Goal: Task Accomplishment & Management: Complete application form

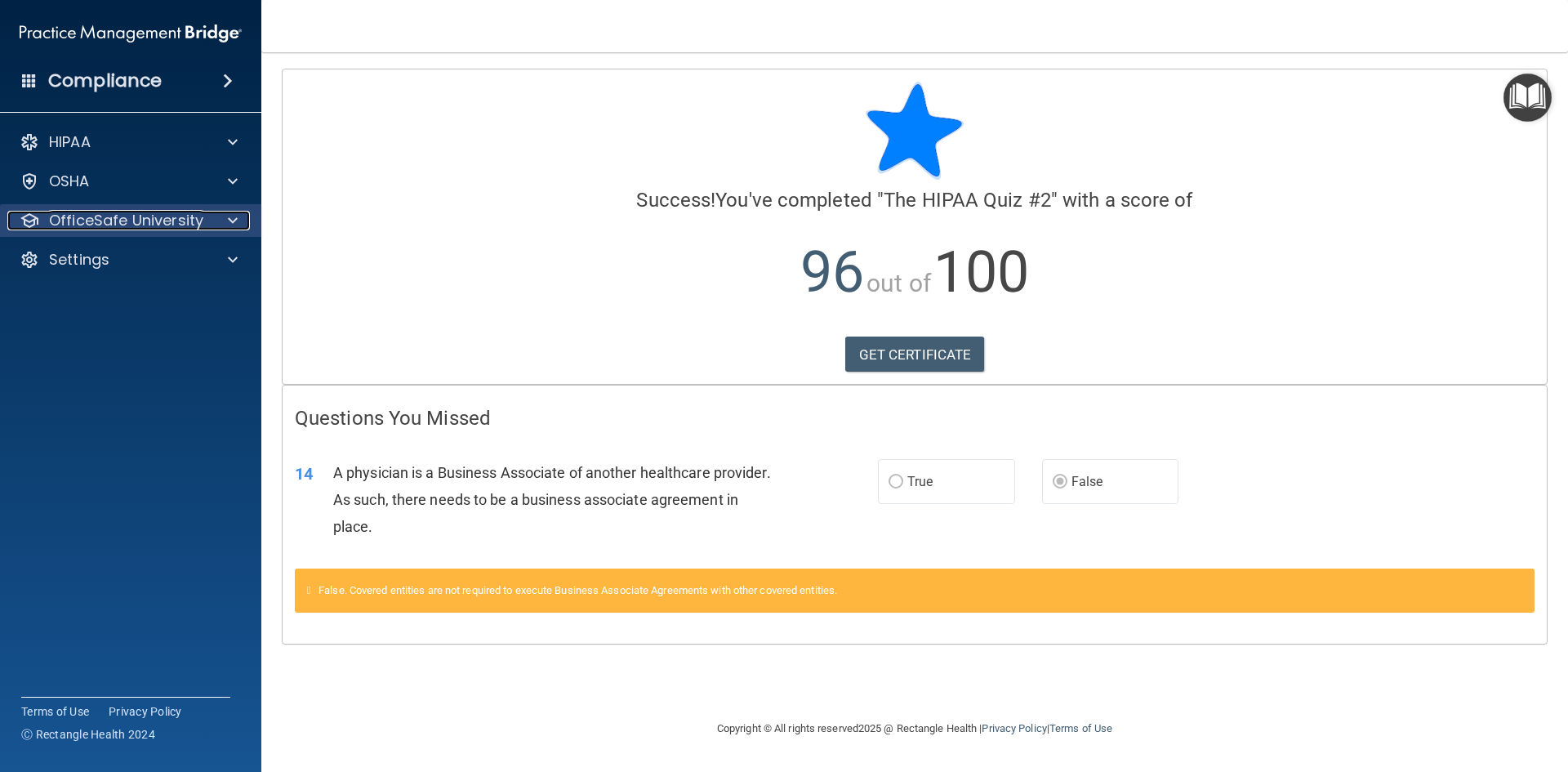
click at [111, 221] on p "OfficeSafe University" at bounding box center [126, 221] width 155 height 20
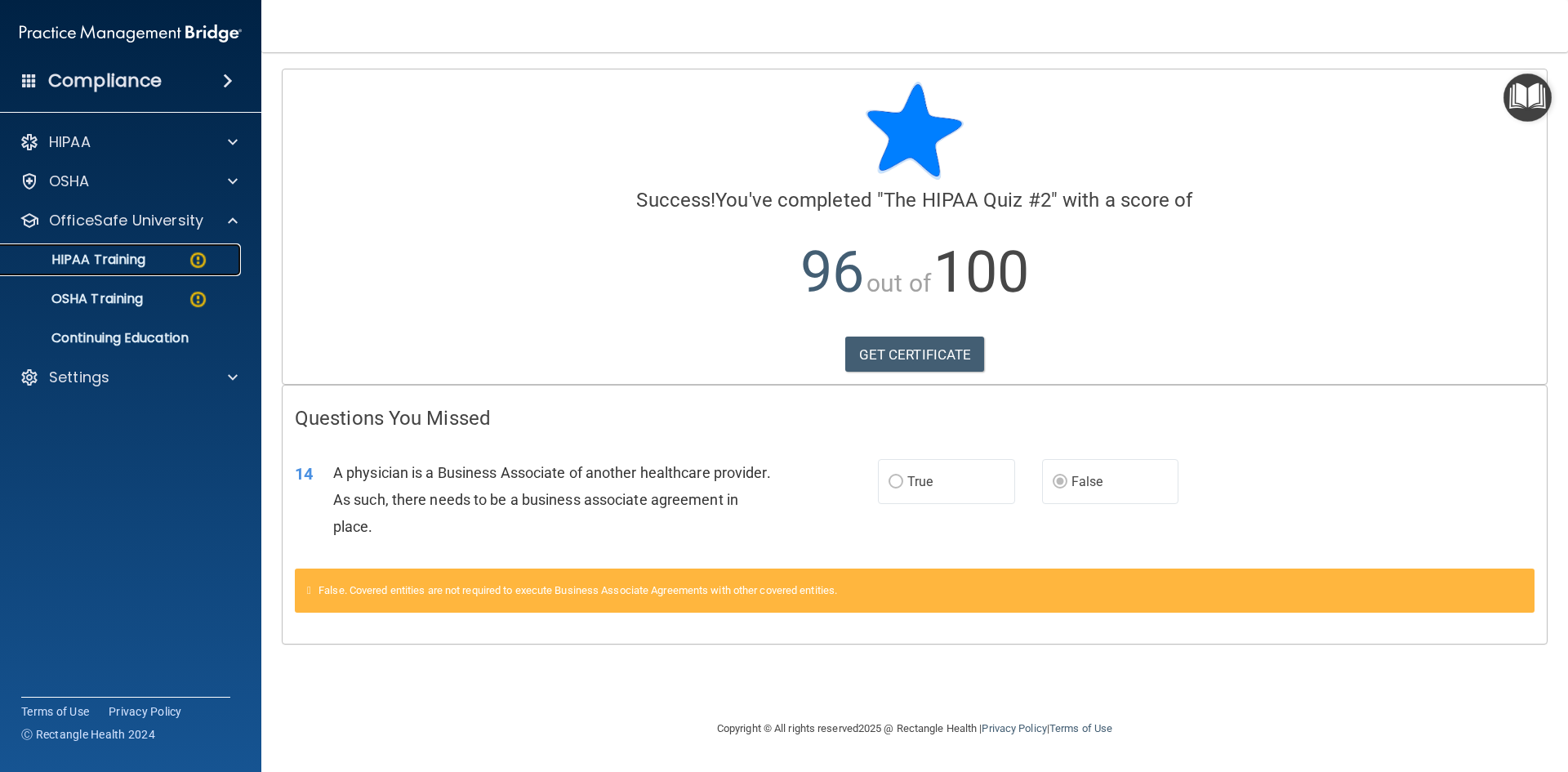
click at [130, 247] on link "HIPAA Training" at bounding box center [112, 259] width 258 height 33
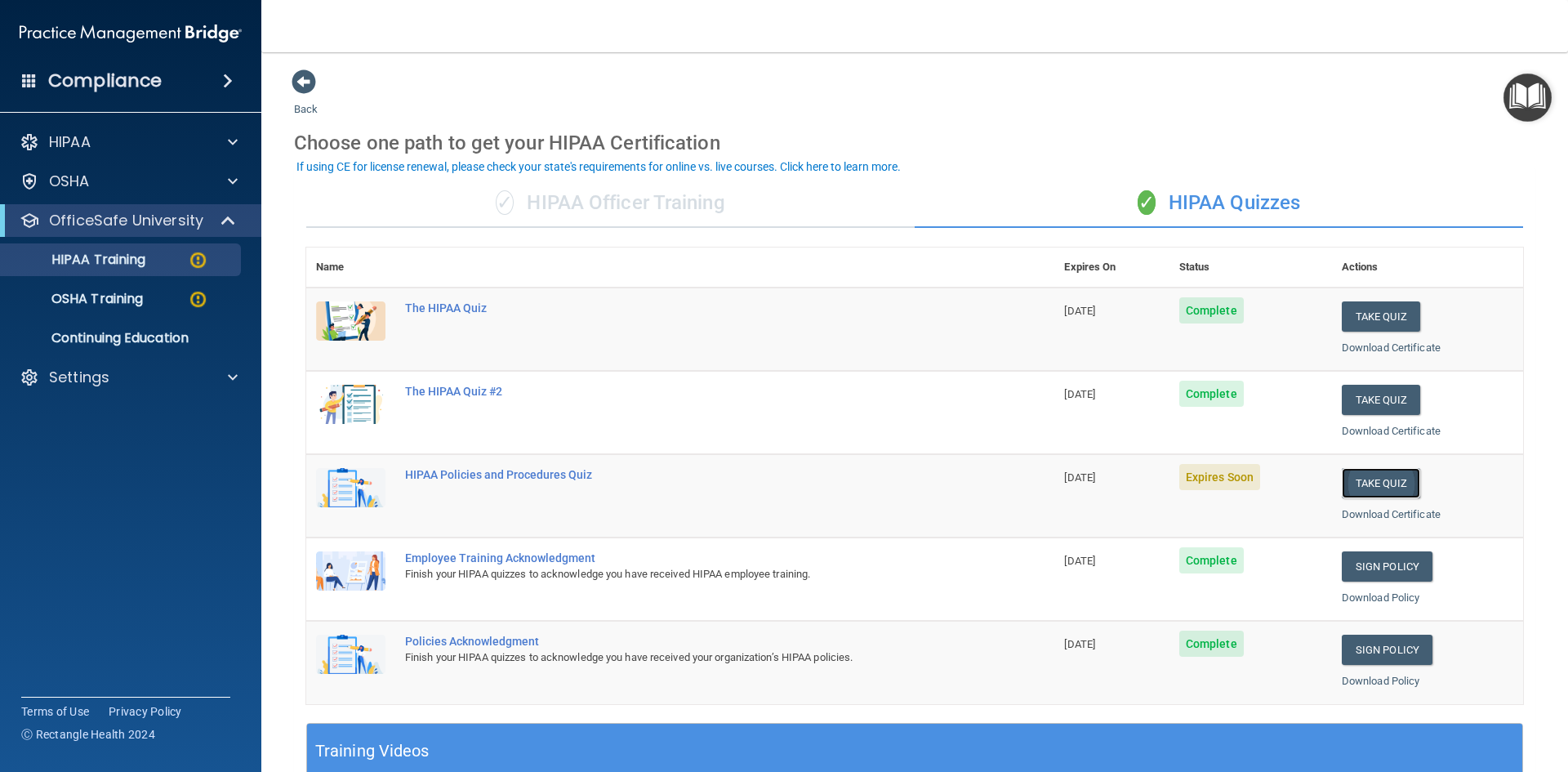
click at [1350, 481] on button "Take Quiz" at bounding box center [1381, 483] width 79 height 30
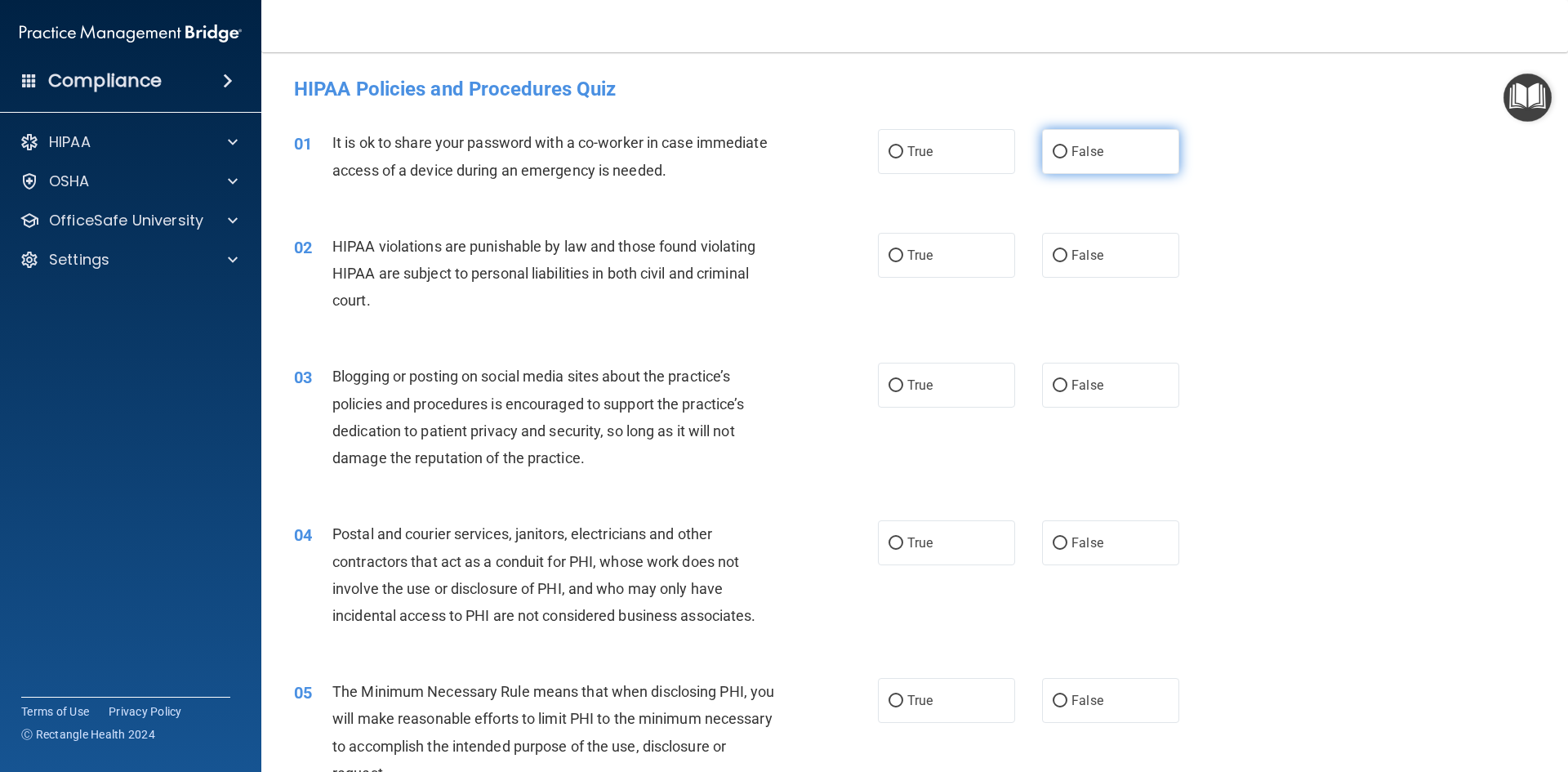
click at [1053, 147] on input "False" at bounding box center [1060, 153] width 14 height 13
radio input "true"
click at [1084, 251] on span "False" at bounding box center [1087, 255] width 32 height 15
click at [1068, 251] on input "False" at bounding box center [1060, 256] width 14 height 13
radio input "true"
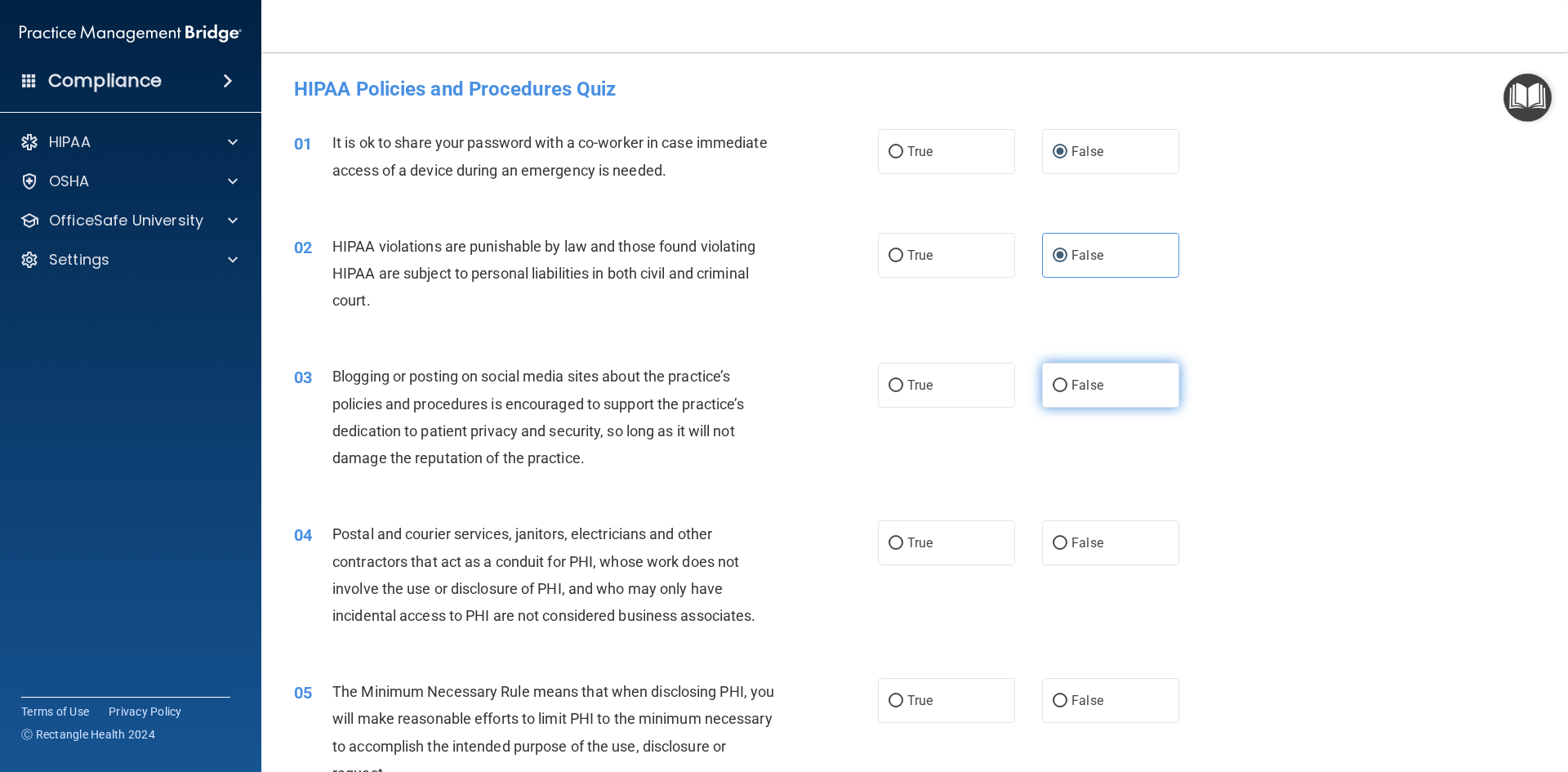
drag, startPoint x: 1097, startPoint y: 381, endPoint x: 1100, endPoint y: 394, distance: 13.3
click at [1097, 384] on label "False" at bounding box center [1111, 385] width 137 height 45
click at [1068, 384] on input "False" at bounding box center [1060, 386] width 14 height 13
radio input "true"
click at [891, 544] on input "True" at bounding box center [896, 543] width 14 height 13
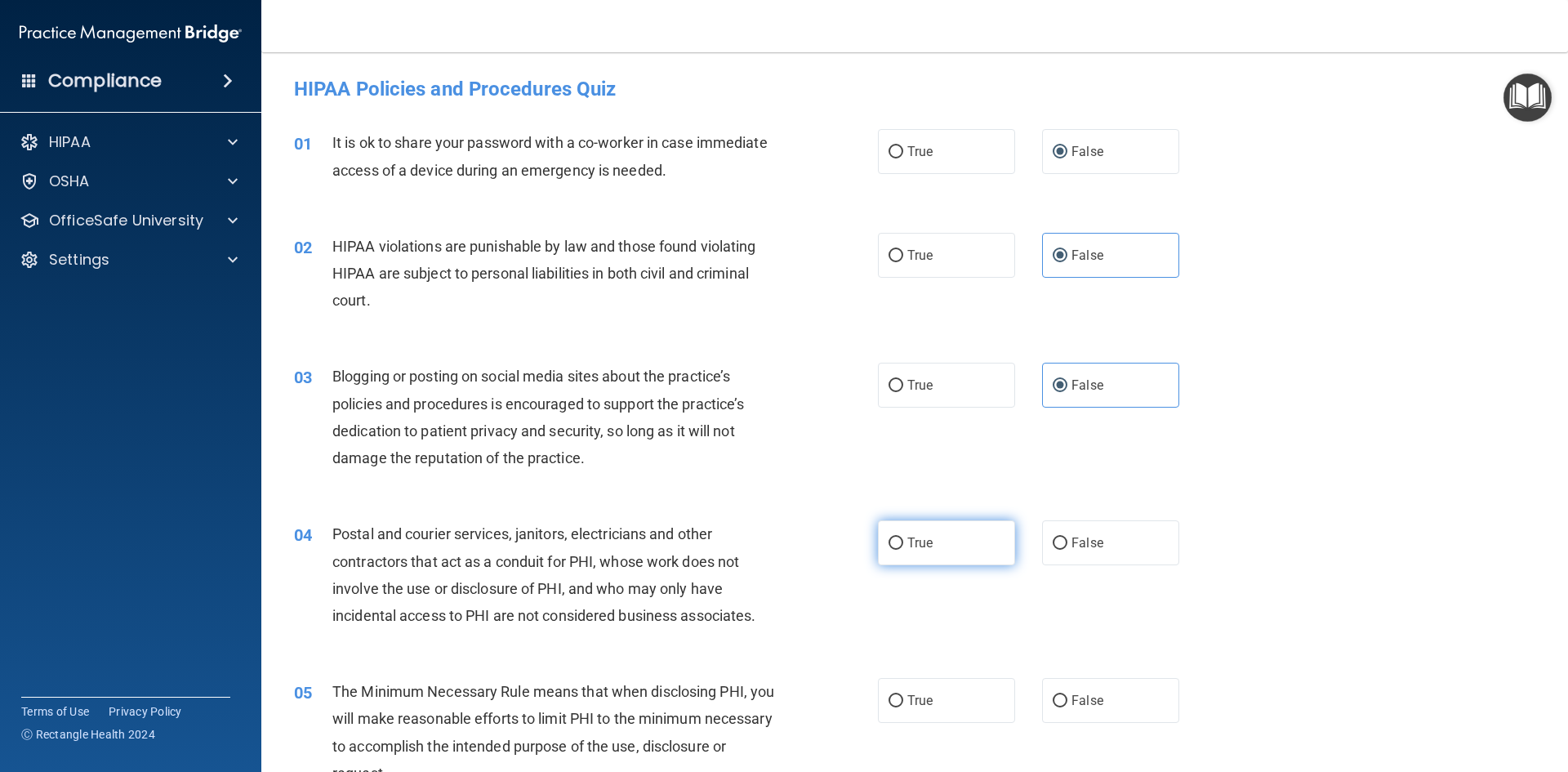
radio input "true"
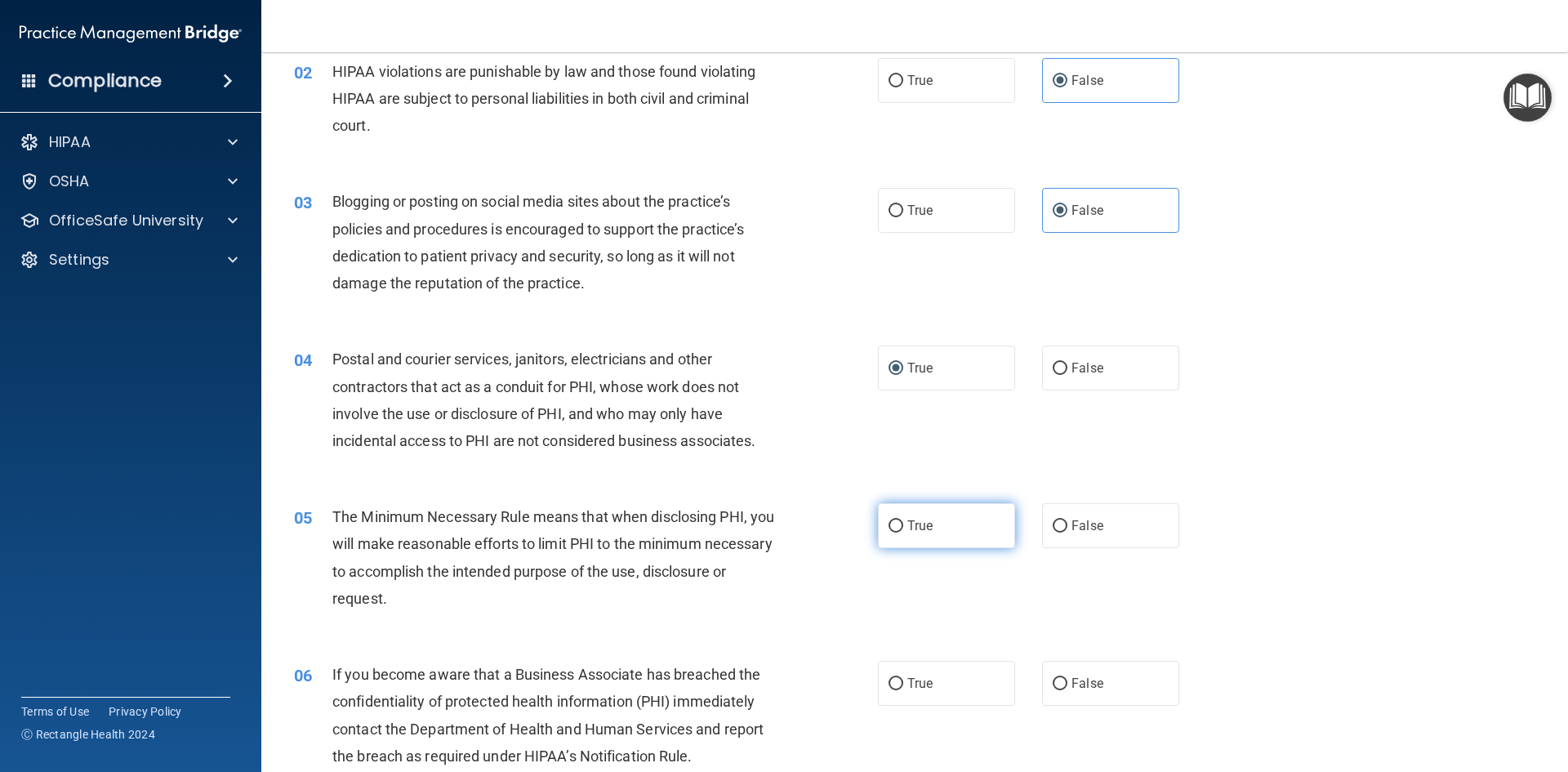
scroll to position [409, 0]
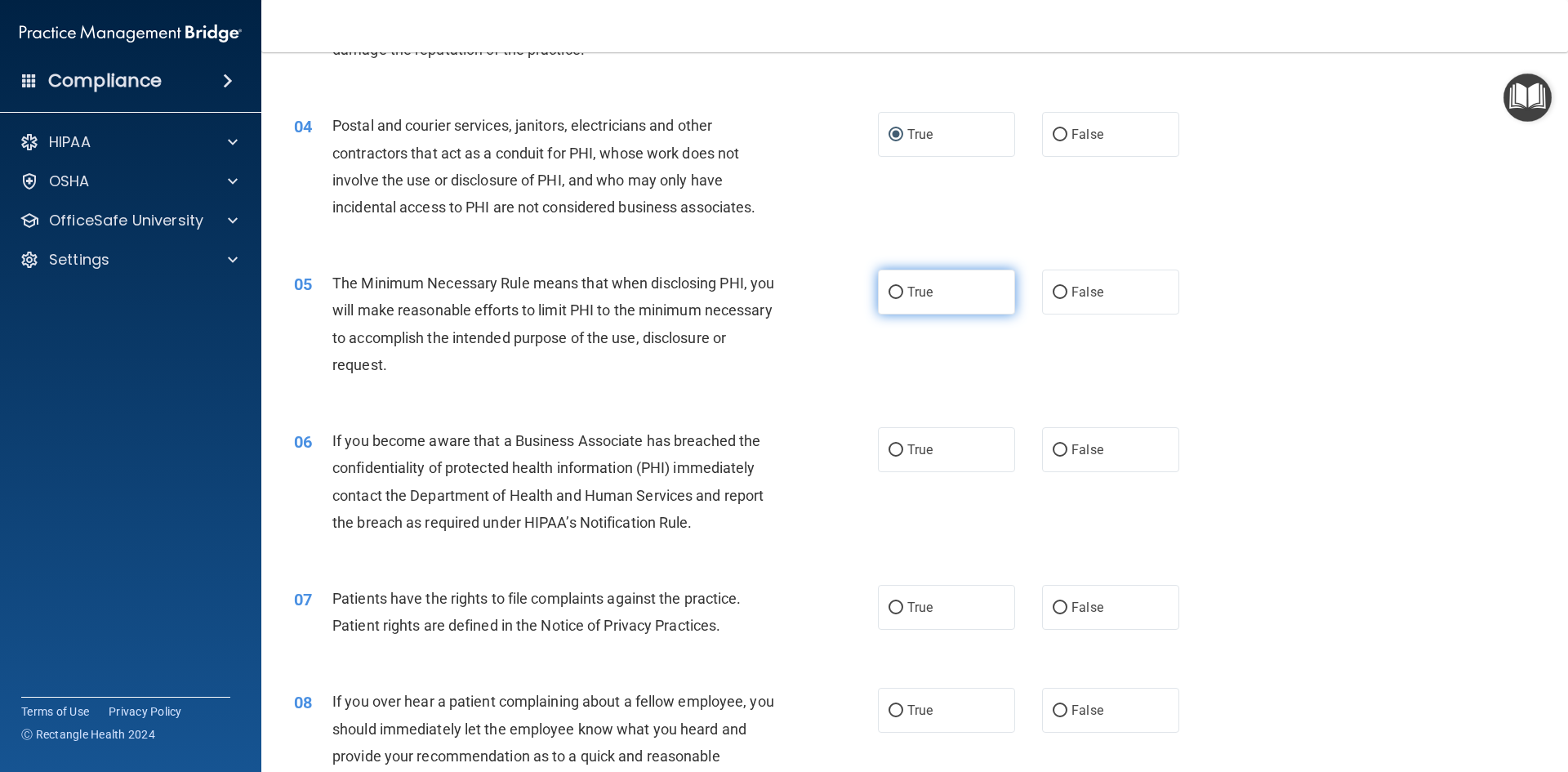
click at [936, 291] on label "True" at bounding box center [947, 292] width 137 height 45
click at [903, 291] on input "True" at bounding box center [896, 293] width 14 height 13
radio input "true"
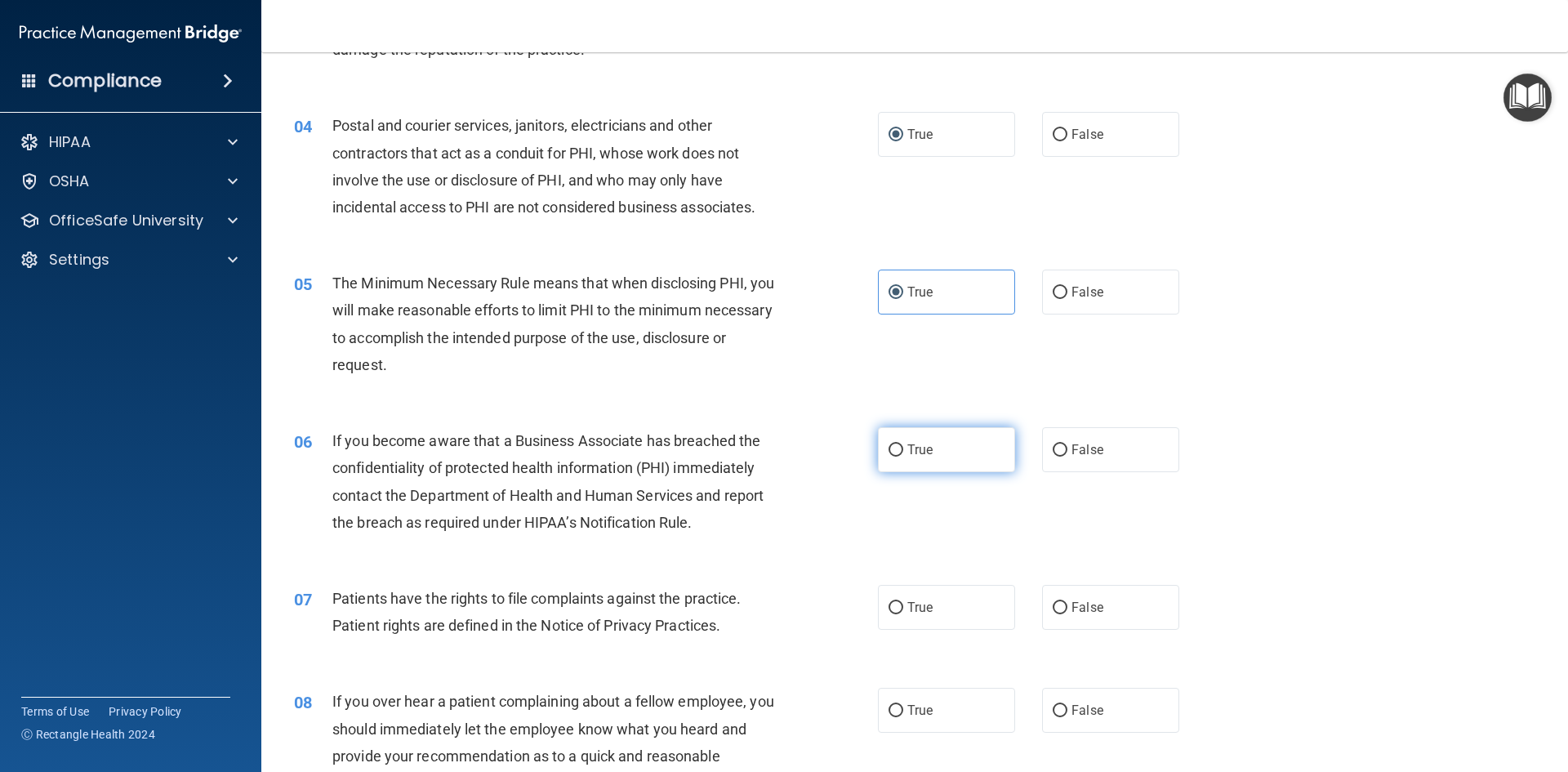
click at [972, 449] on label "True" at bounding box center [947, 449] width 137 height 45
click at [903, 449] on input "True" at bounding box center [896, 450] width 14 height 13
radio input "true"
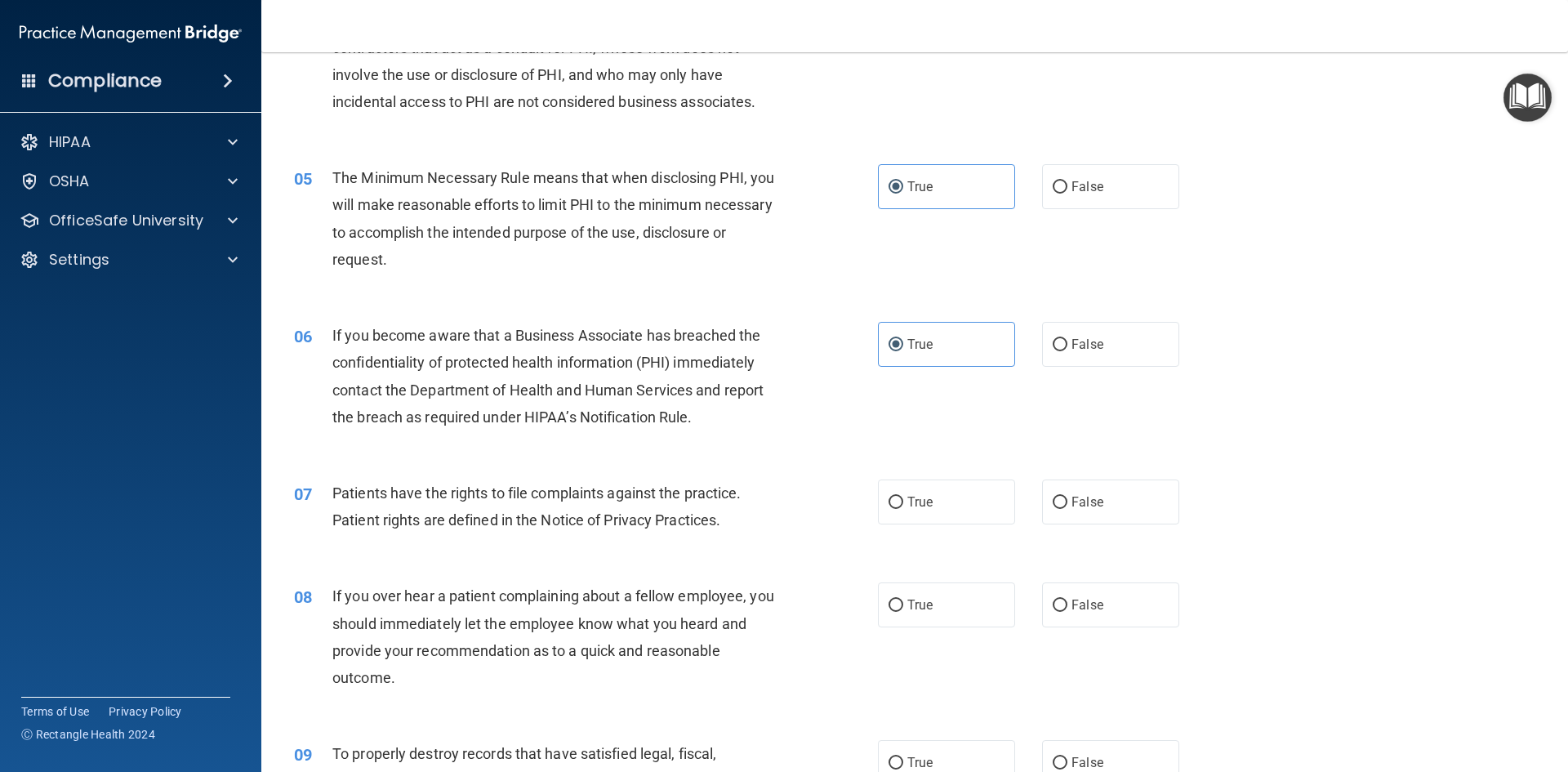
scroll to position [654, 0]
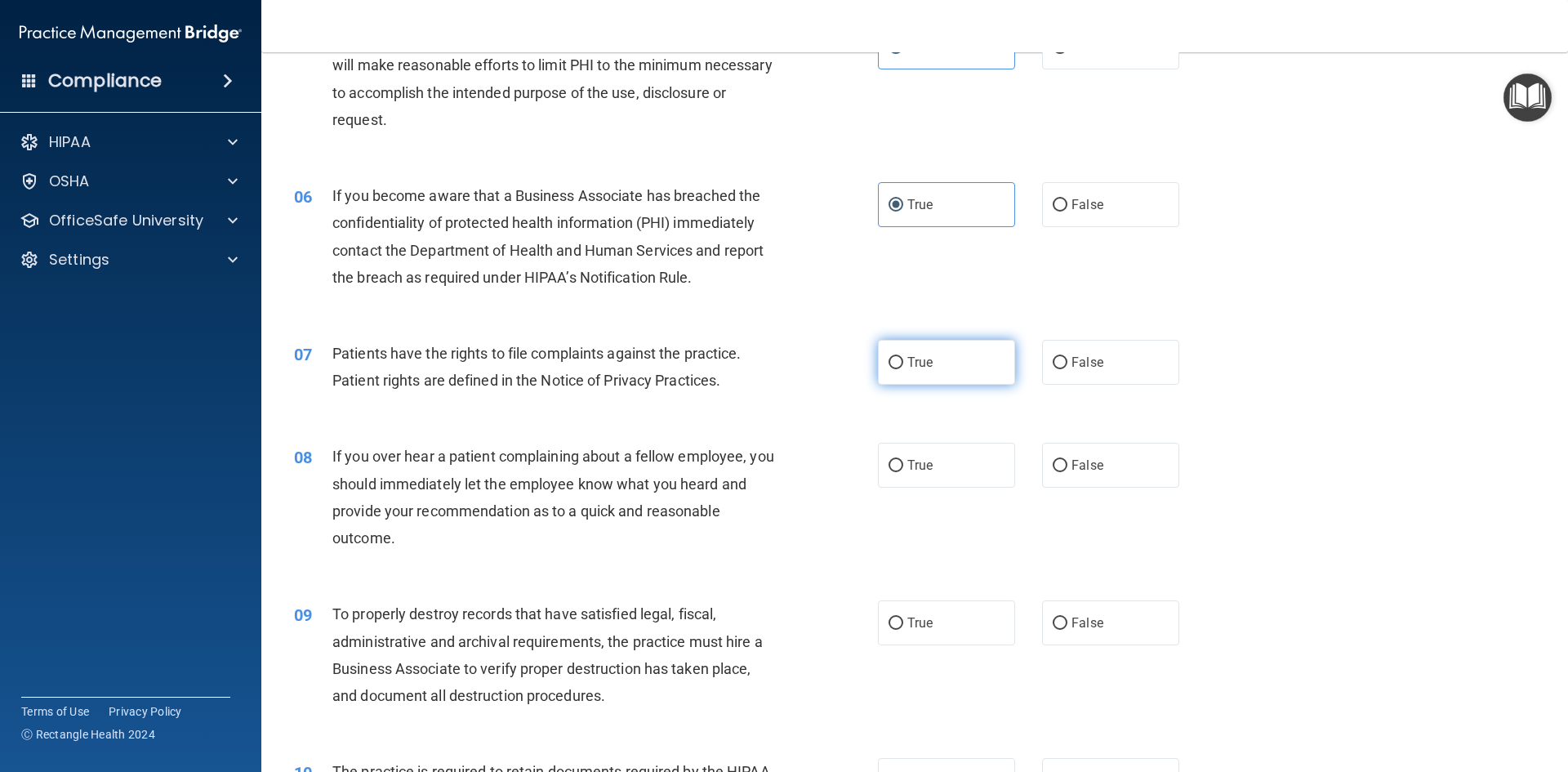
click at [927, 368] on span "True" at bounding box center [920, 362] width 25 height 15
click at [903, 368] on input "True" at bounding box center [896, 363] width 14 height 13
radio input "true"
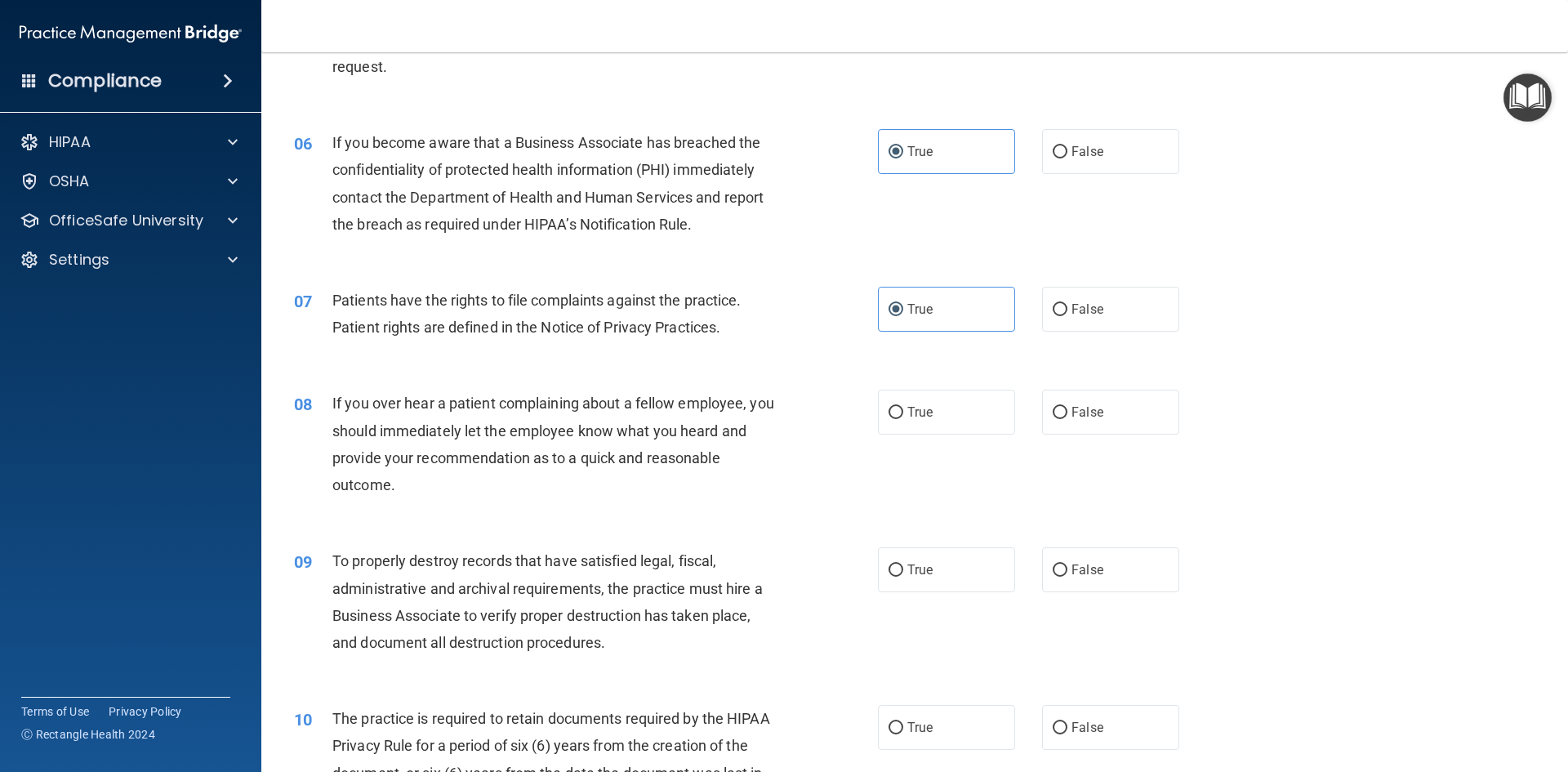
scroll to position [735, 0]
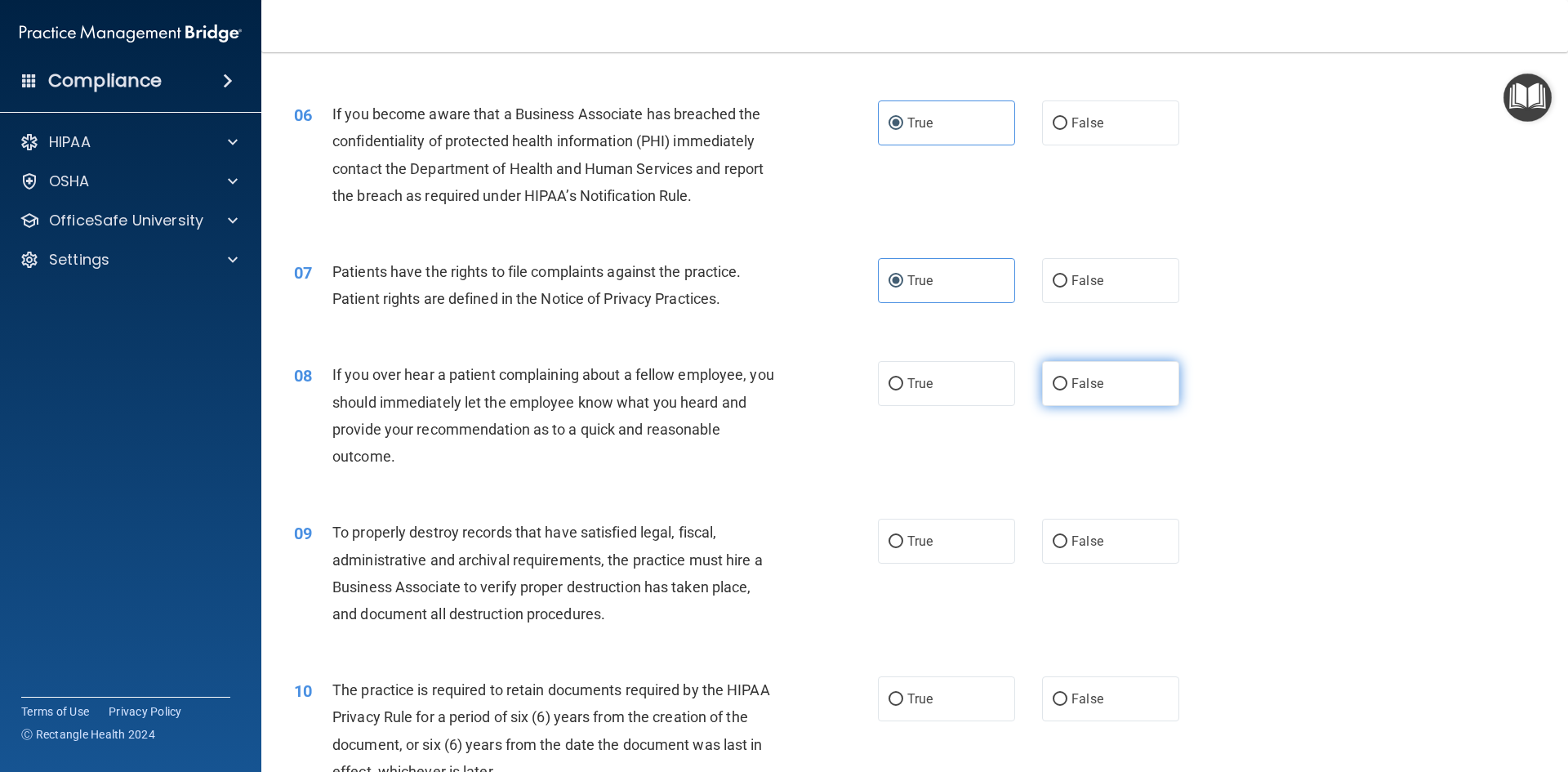
click at [1071, 394] on label "False" at bounding box center [1111, 383] width 137 height 45
click at [1068, 391] on input "False" at bounding box center [1060, 384] width 14 height 13
radio input "true"
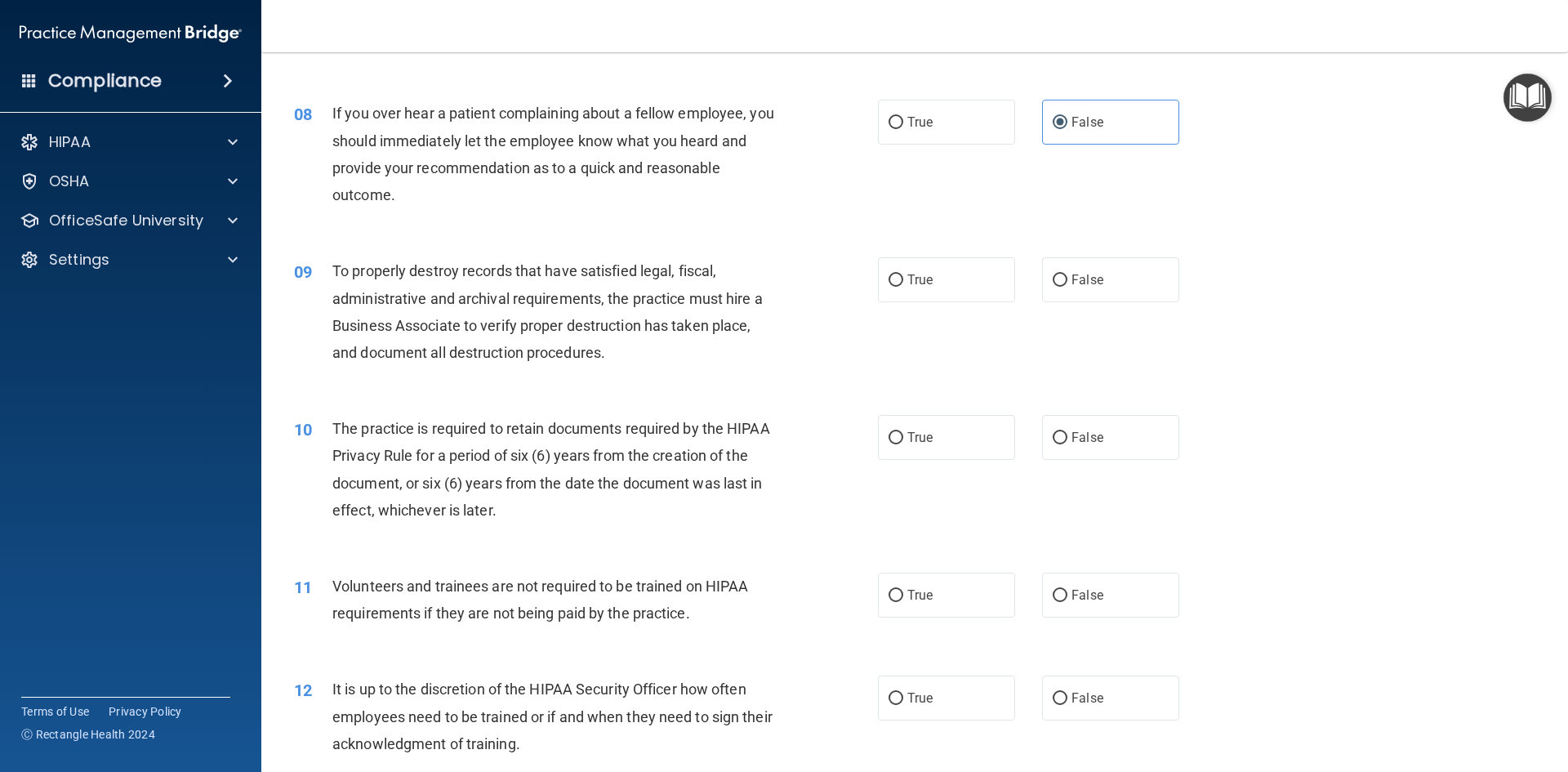
scroll to position [1061, 0]
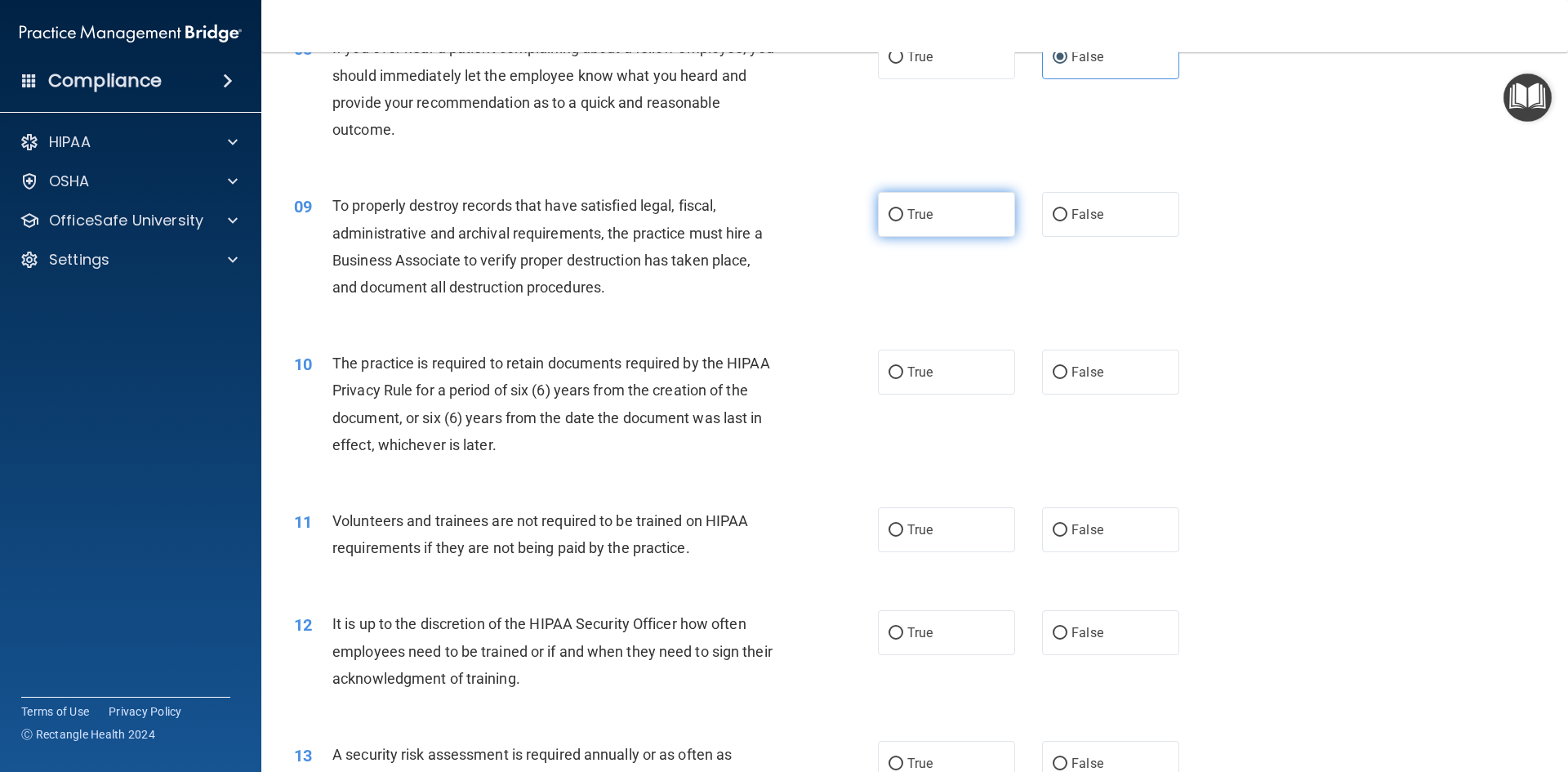
click at [940, 220] on label "True" at bounding box center [947, 214] width 137 height 45
click at [903, 220] on input "True" at bounding box center [896, 215] width 14 height 13
radio input "true"
click at [1081, 234] on label "False" at bounding box center [1111, 214] width 137 height 45
click at [1059, 217] on input "False" at bounding box center [1060, 215] width 14 height 13
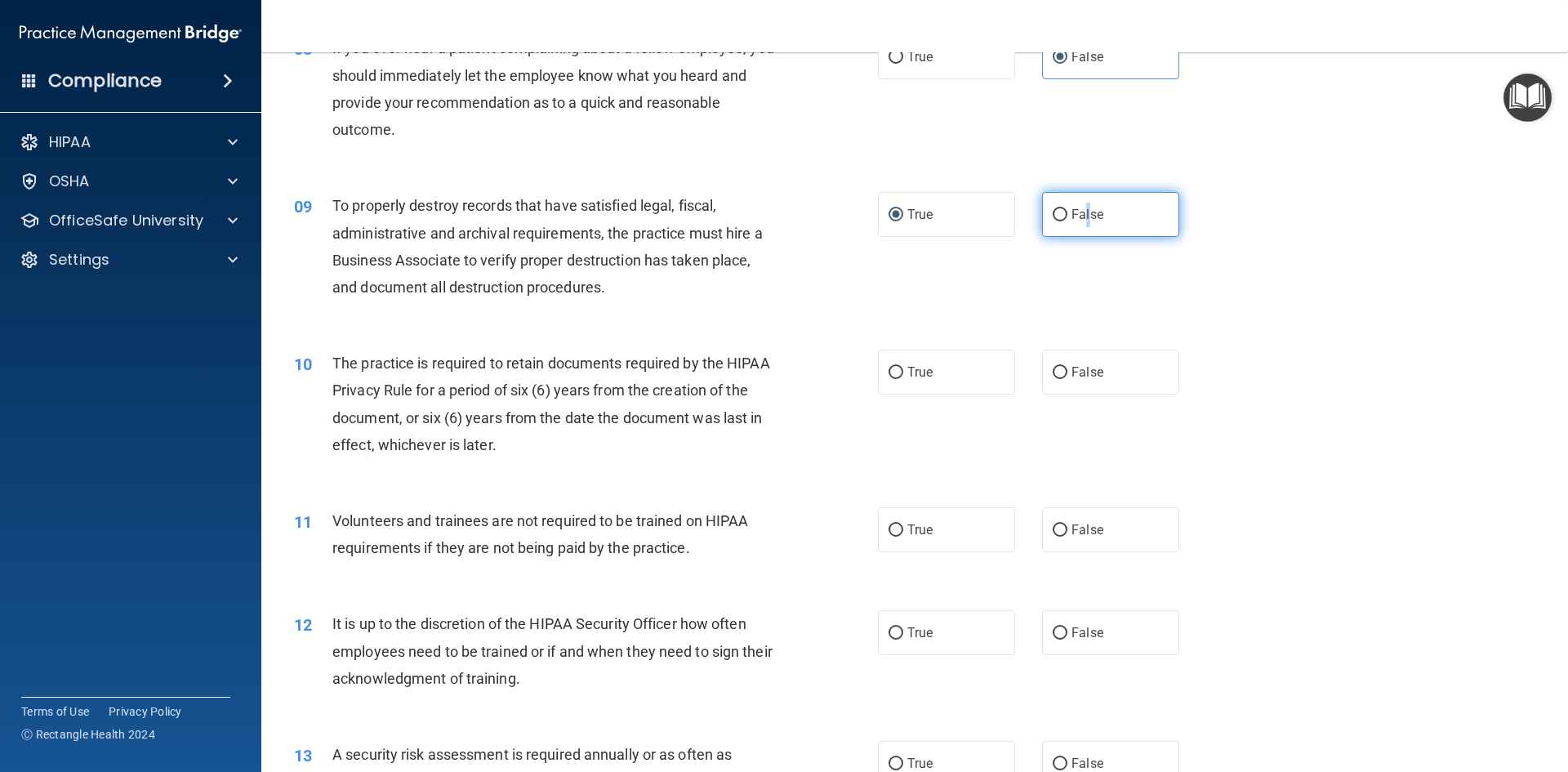
radio input "true"
radio input "false"
click at [971, 380] on label "True" at bounding box center [947, 372] width 137 height 45
click at [903, 379] on input "True" at bounding box center [896, 373] width 14 height 13
radio input "true"
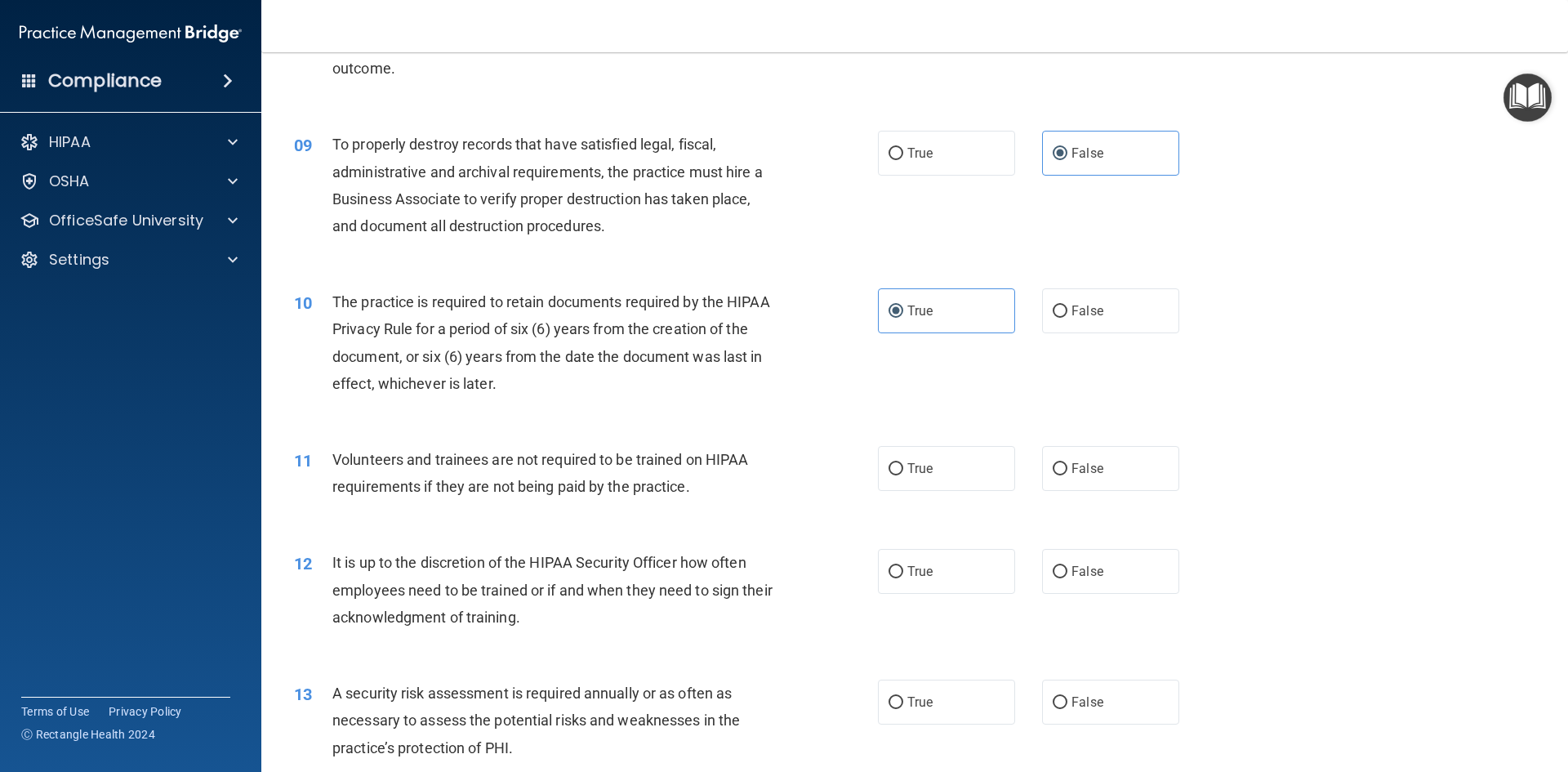
scroll to position [1225, 0]
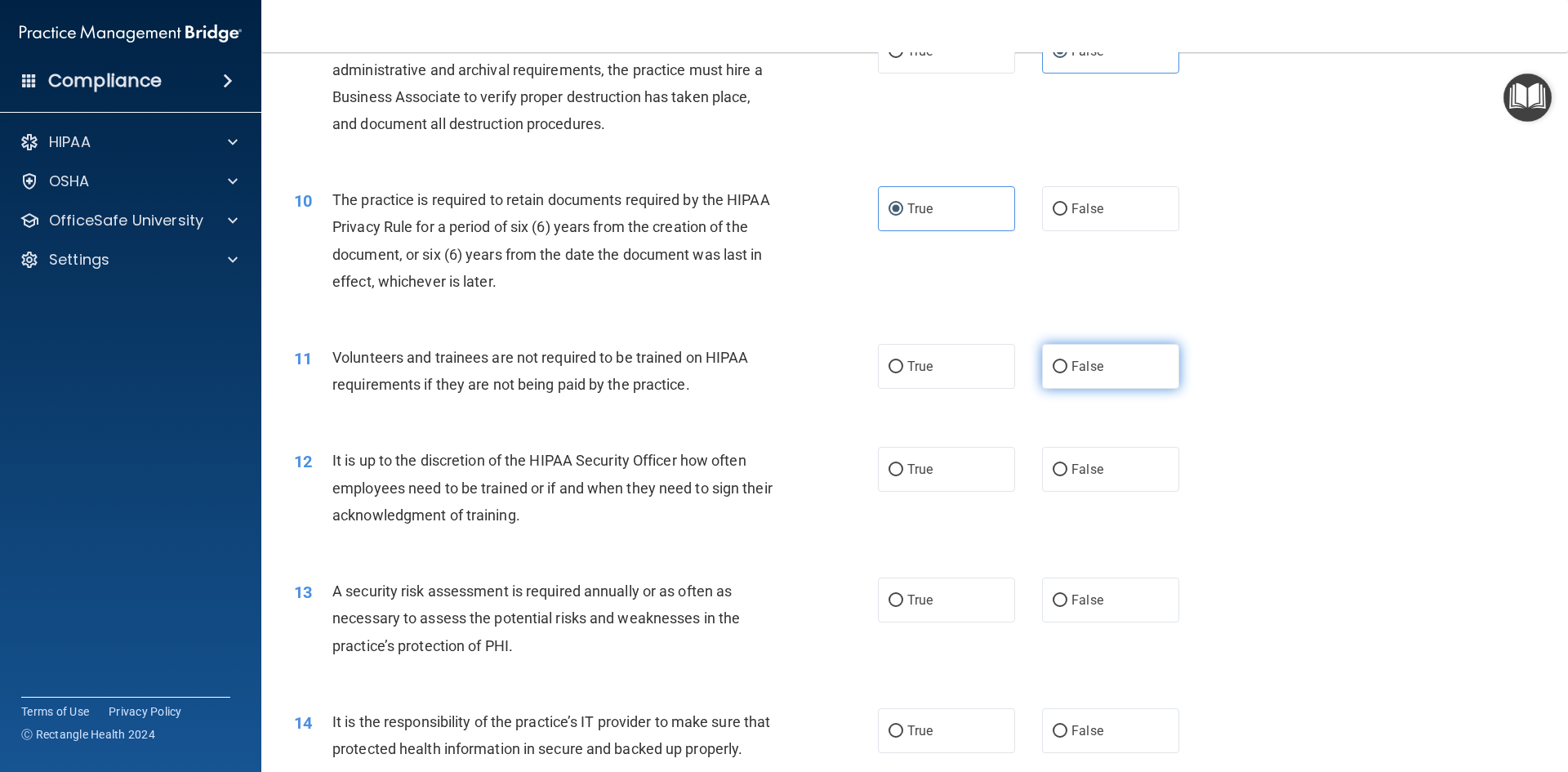
click at [1084, 367] on span "False" at bounding box center [1087, 366] width 32 height 15
click at [1068, 367] on input "False" at bounding box center [1060, 367] width 14 height 13
radio input "true"
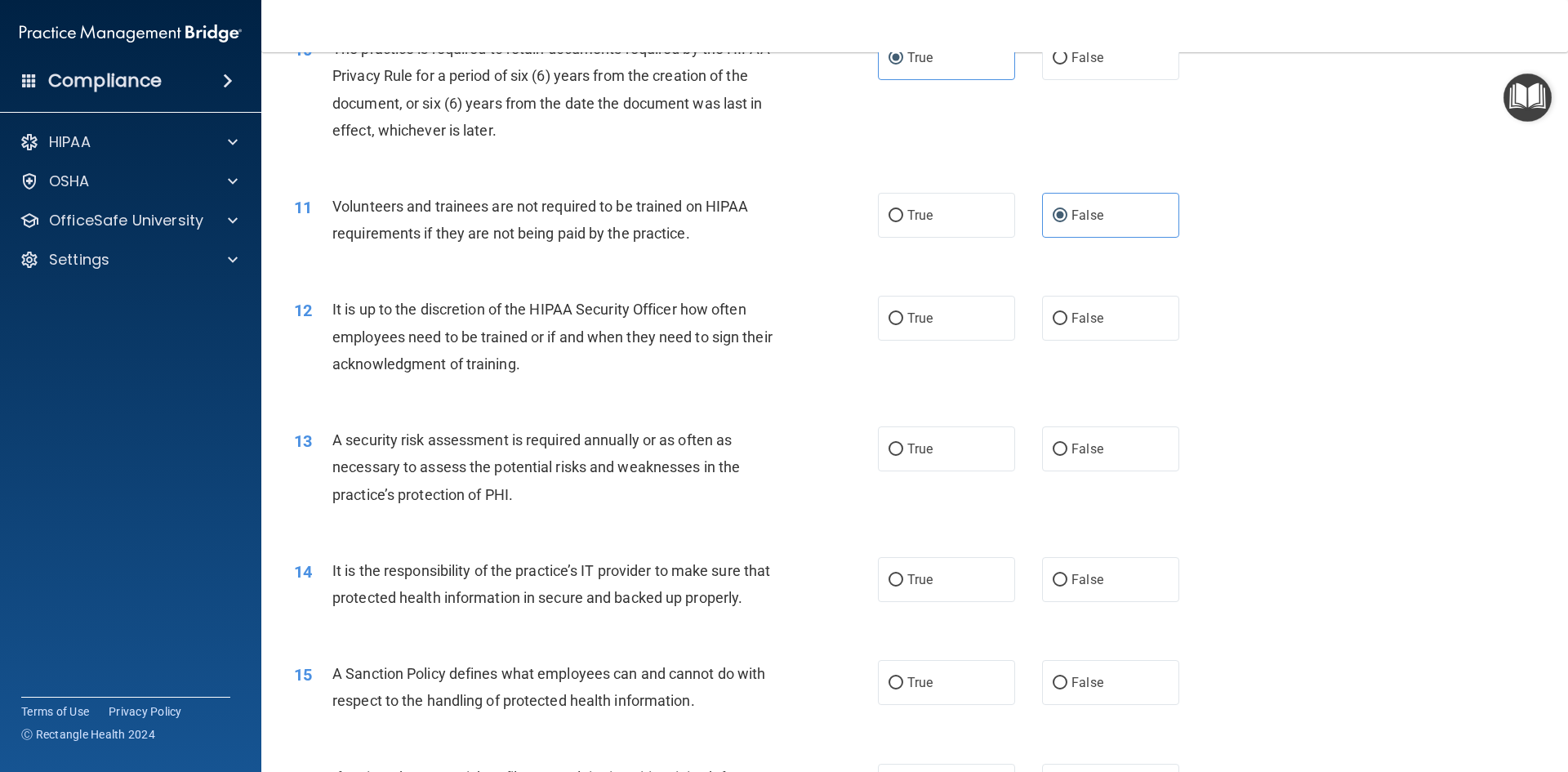
scroll to position [1389, 0]
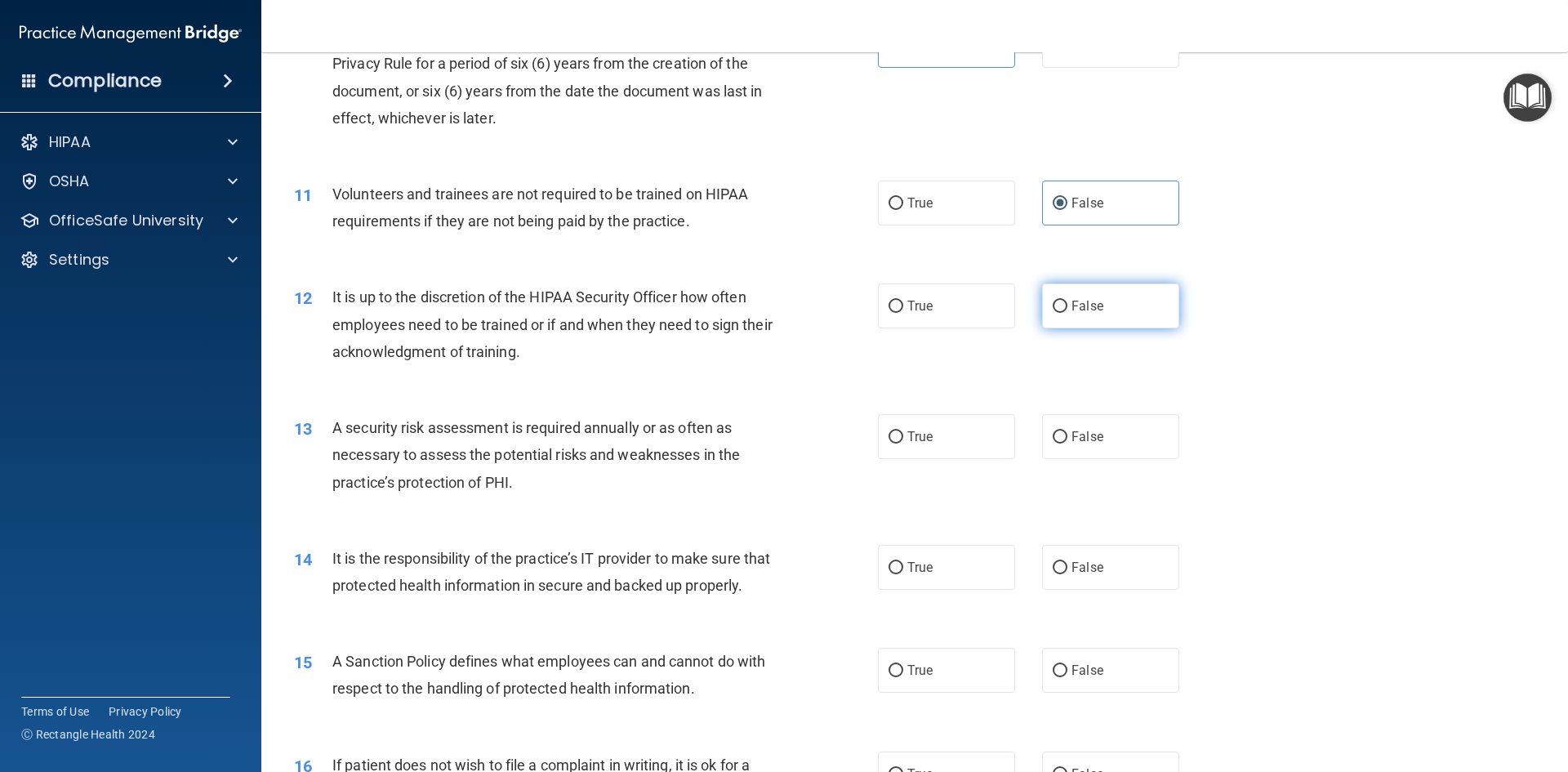
click at [1072, 307] on span "False" at bounding box center [1087, 306] width 32 height 15
click at [1066, 307] on input "False" at bounding box center [1060, 306] width 14 height 13
radio input "true"
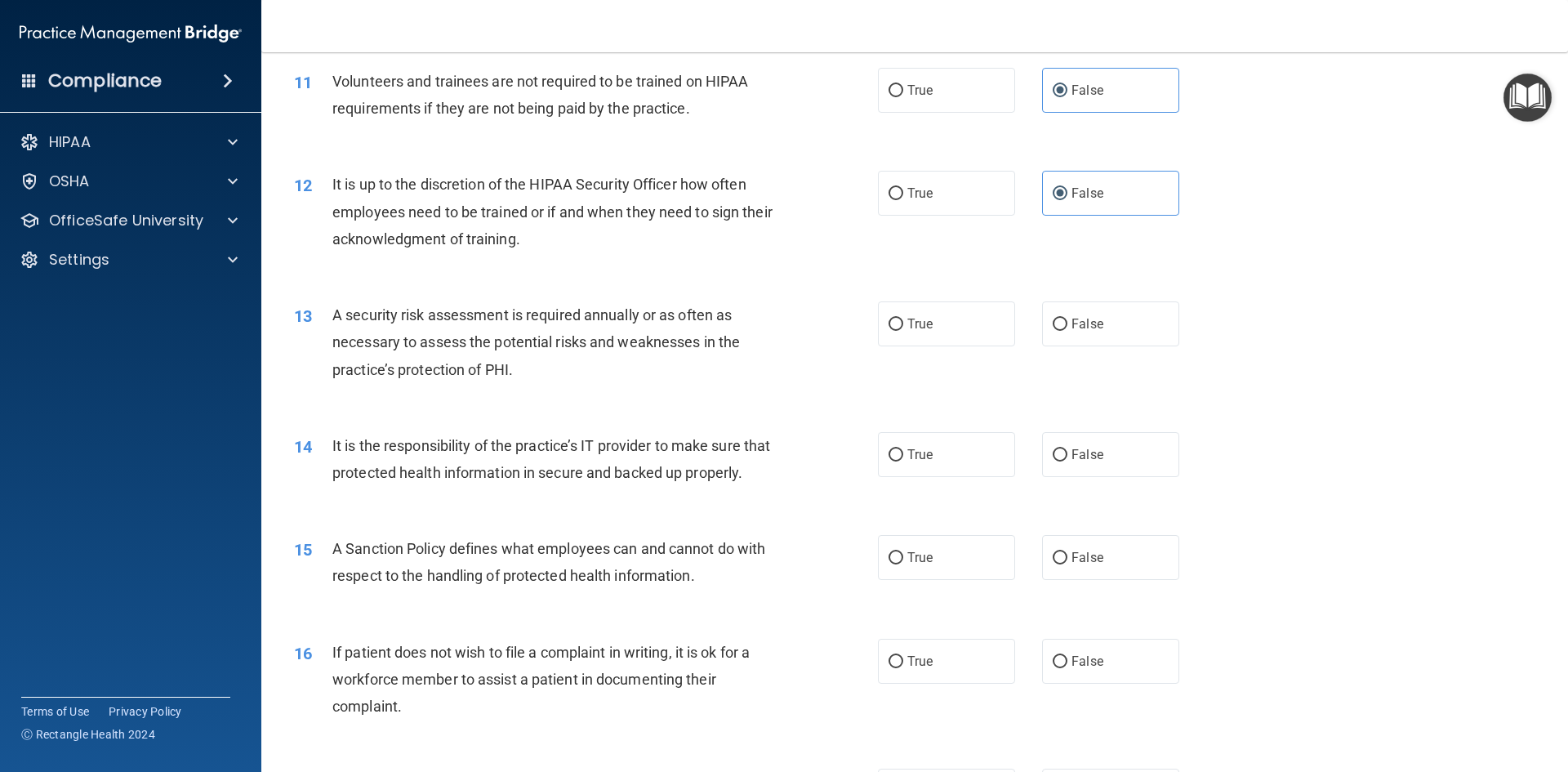
scroll to position [1551, 0]
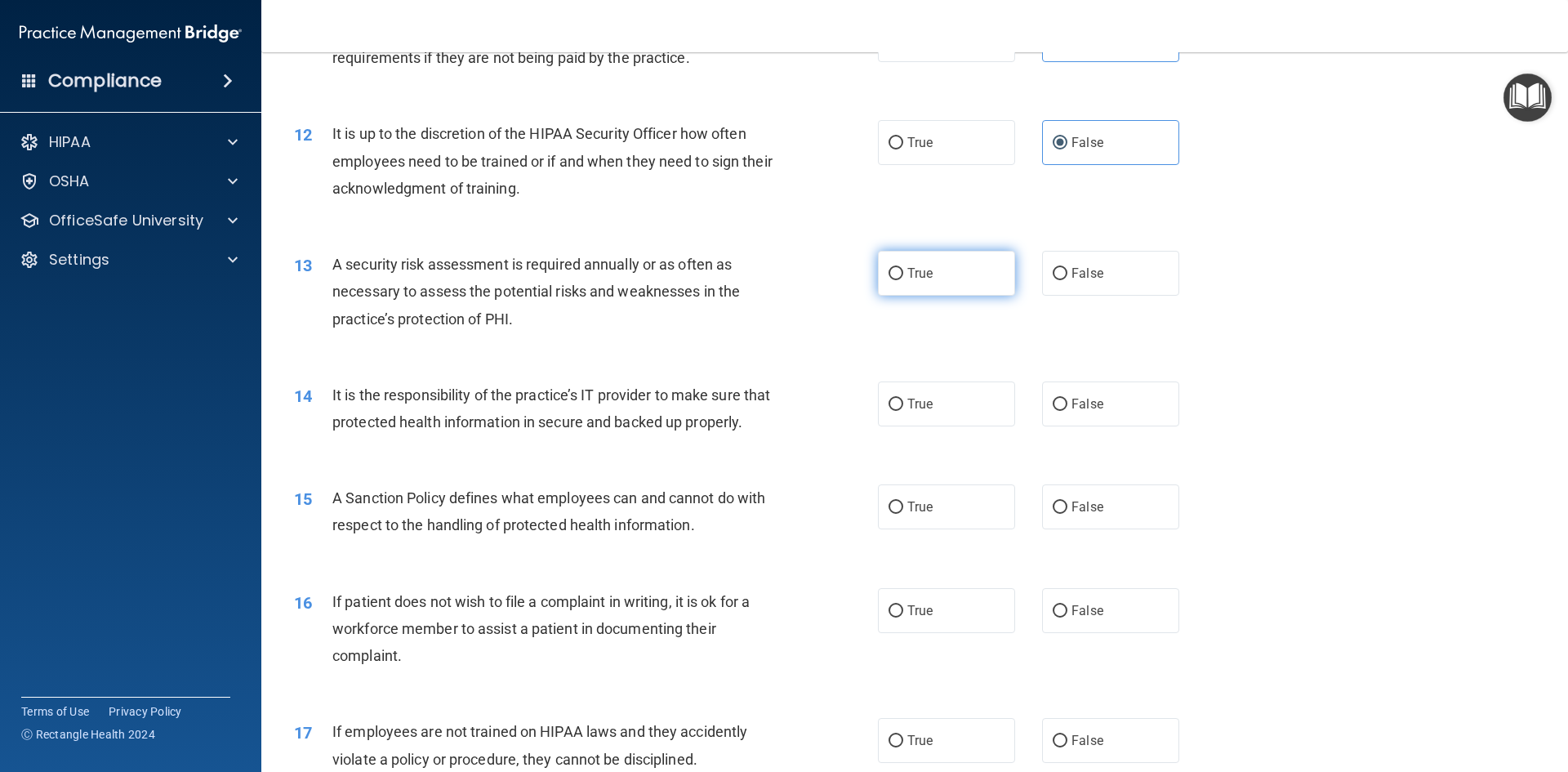
click at [920, 275] on span "True" at bounding box center [920, 273] width 25 height 15
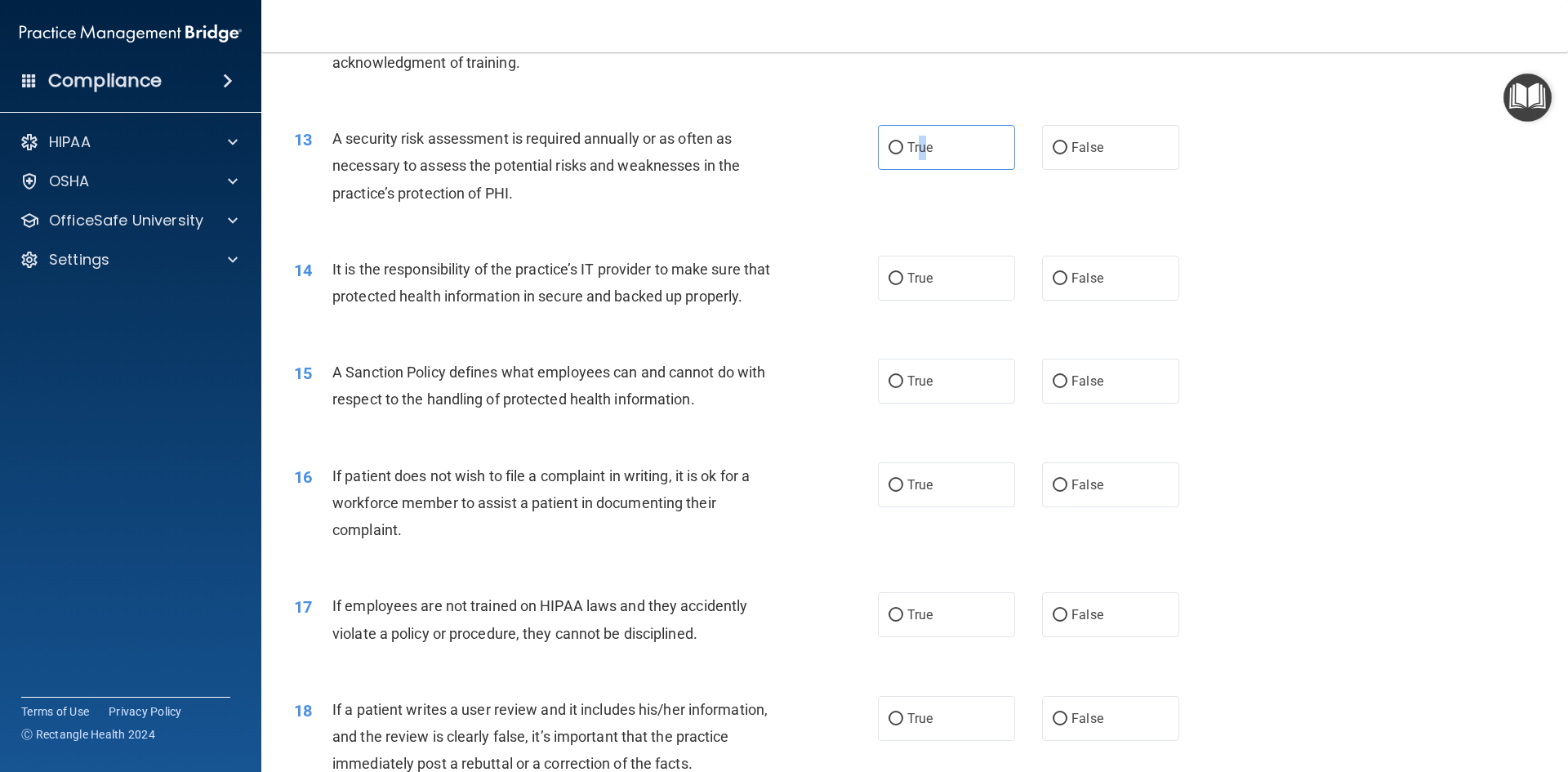
scroll to position [1715, 0]
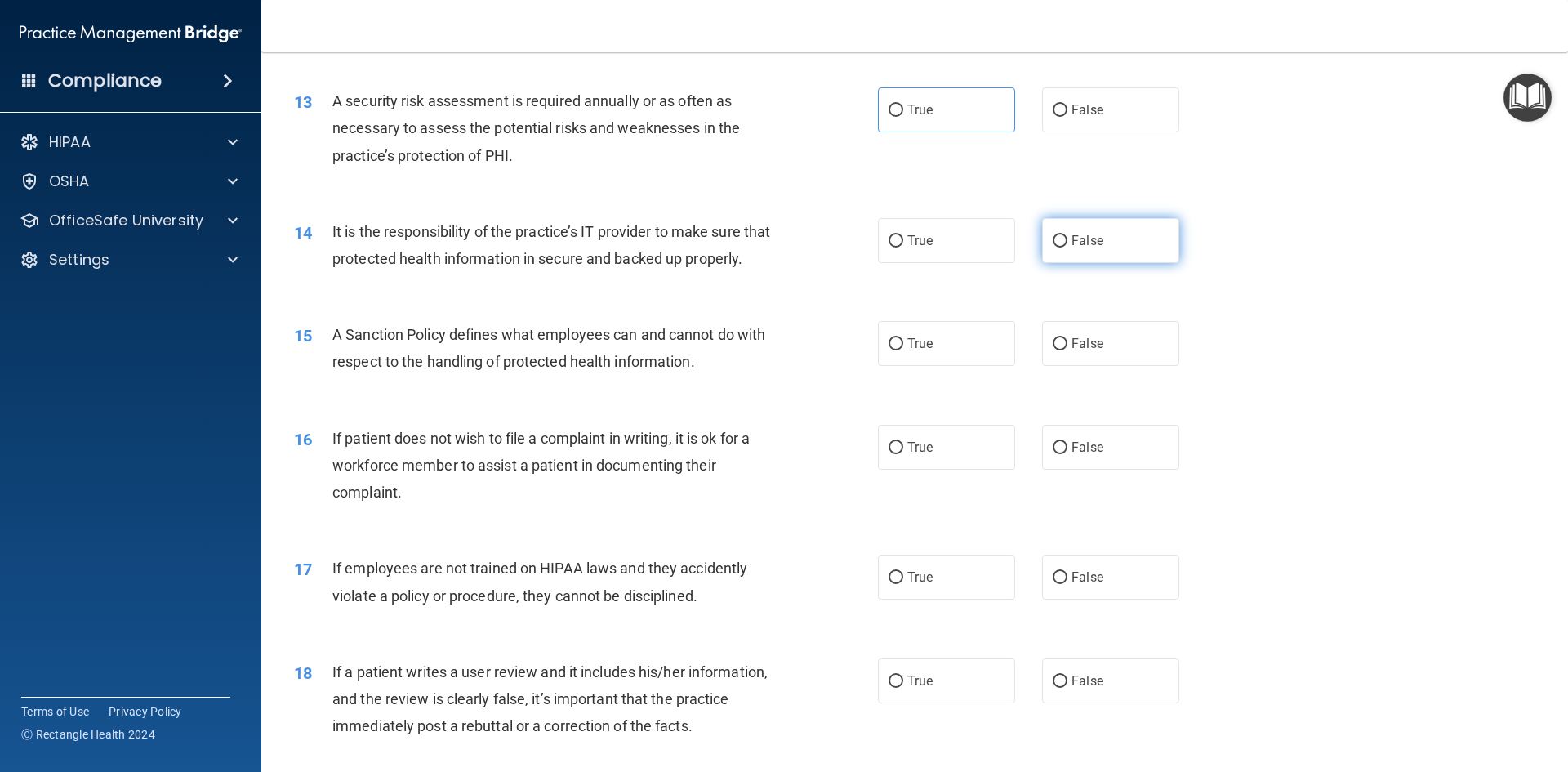
click at [1084, 240] on span "False" at bounding box center [1087, 240] width 32 height 15
click at [1068, 240] on input "False" at bounding box center [1060, 241] width 14 height 13
radio input "true"
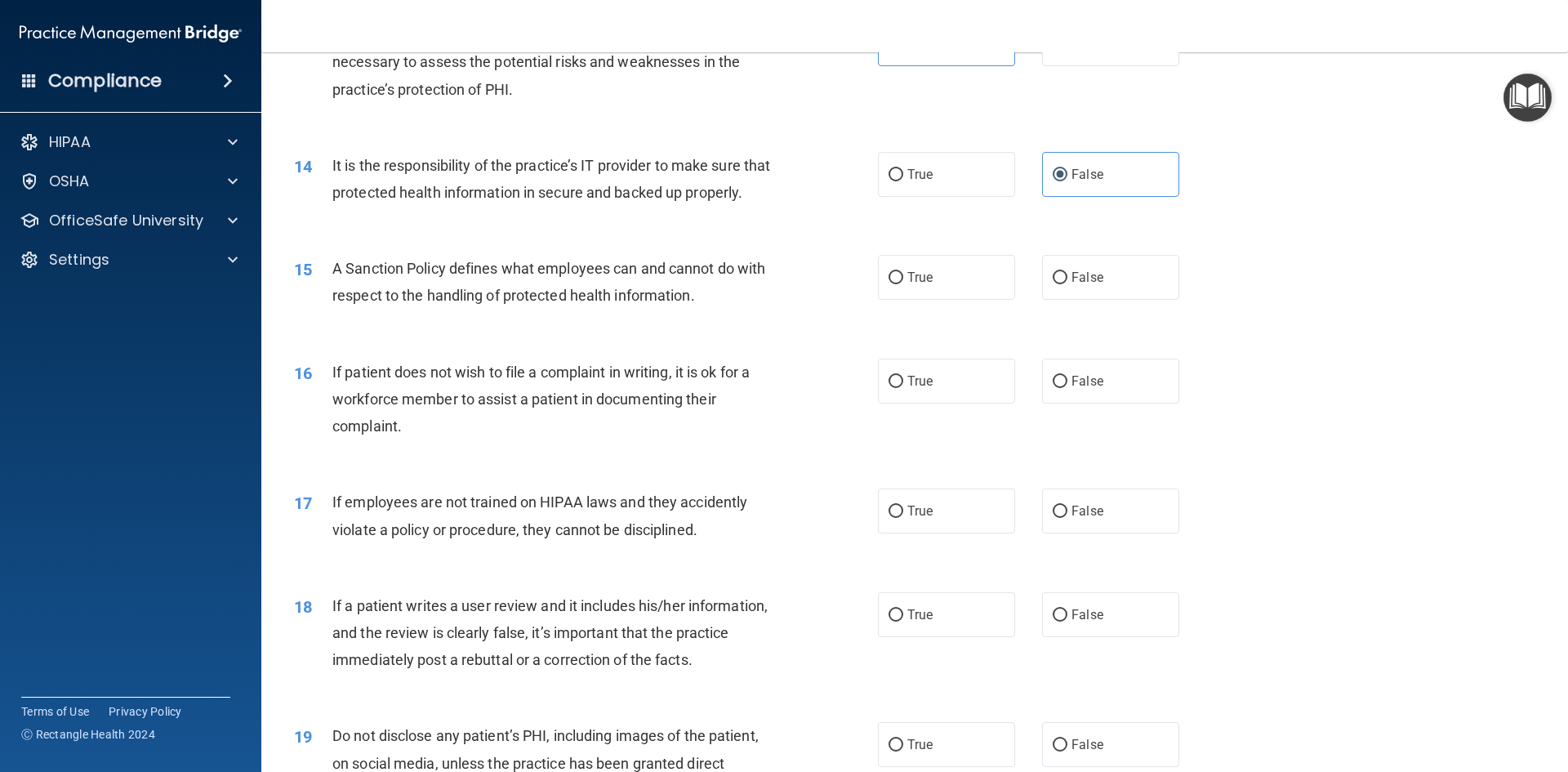
scroll to position [1878, 0]
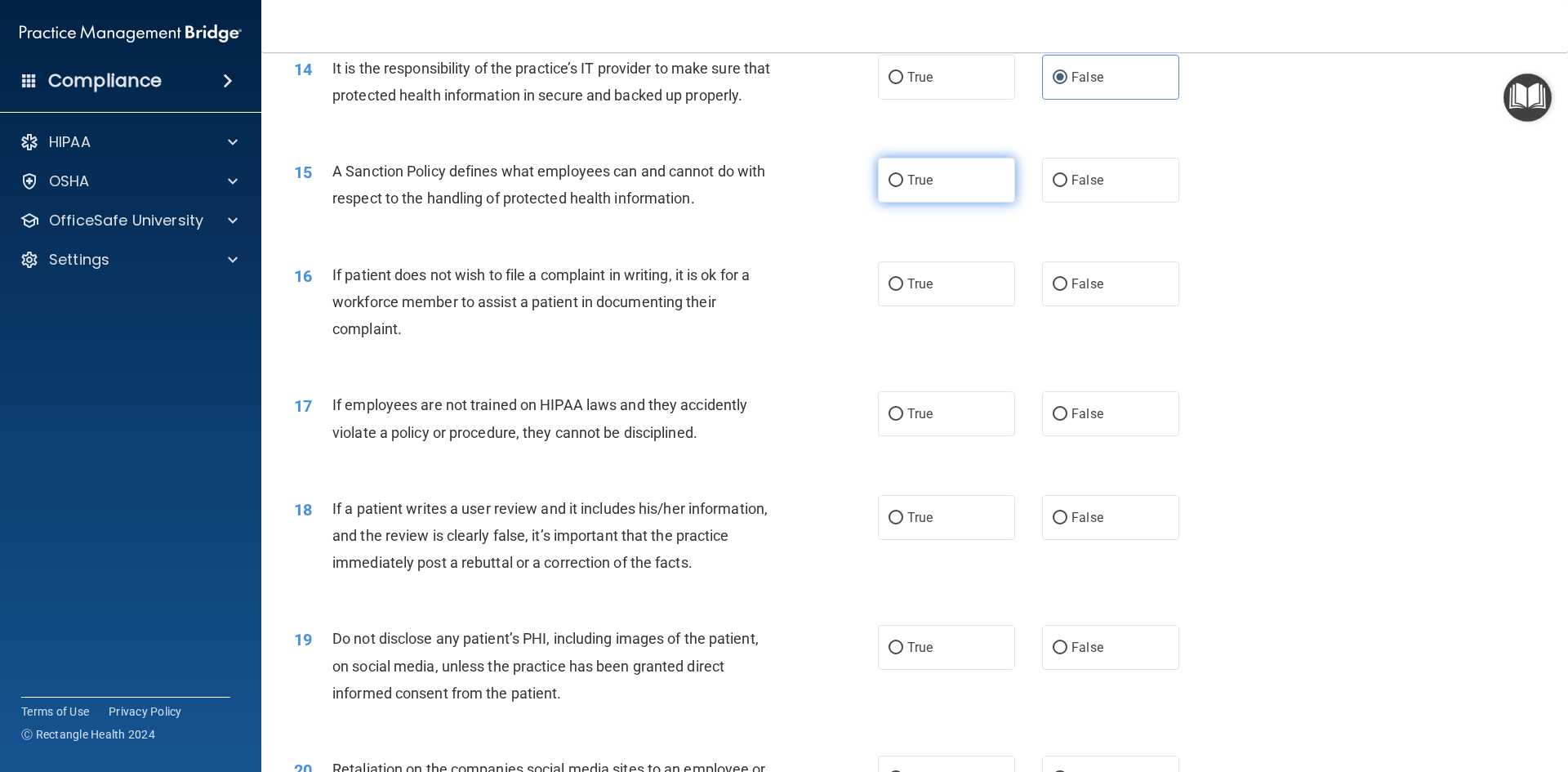
click at [921, 202] on label "True" at bounding box center [947, 180] width 137 height 45
click at [903, 187] on input "True" at bounding box center [896, 181] width 14 height 13
radio input "true"
click at [1055, 291] on input "False" at bounding box center [1060, 285] width 14 height 13
radio input "true"
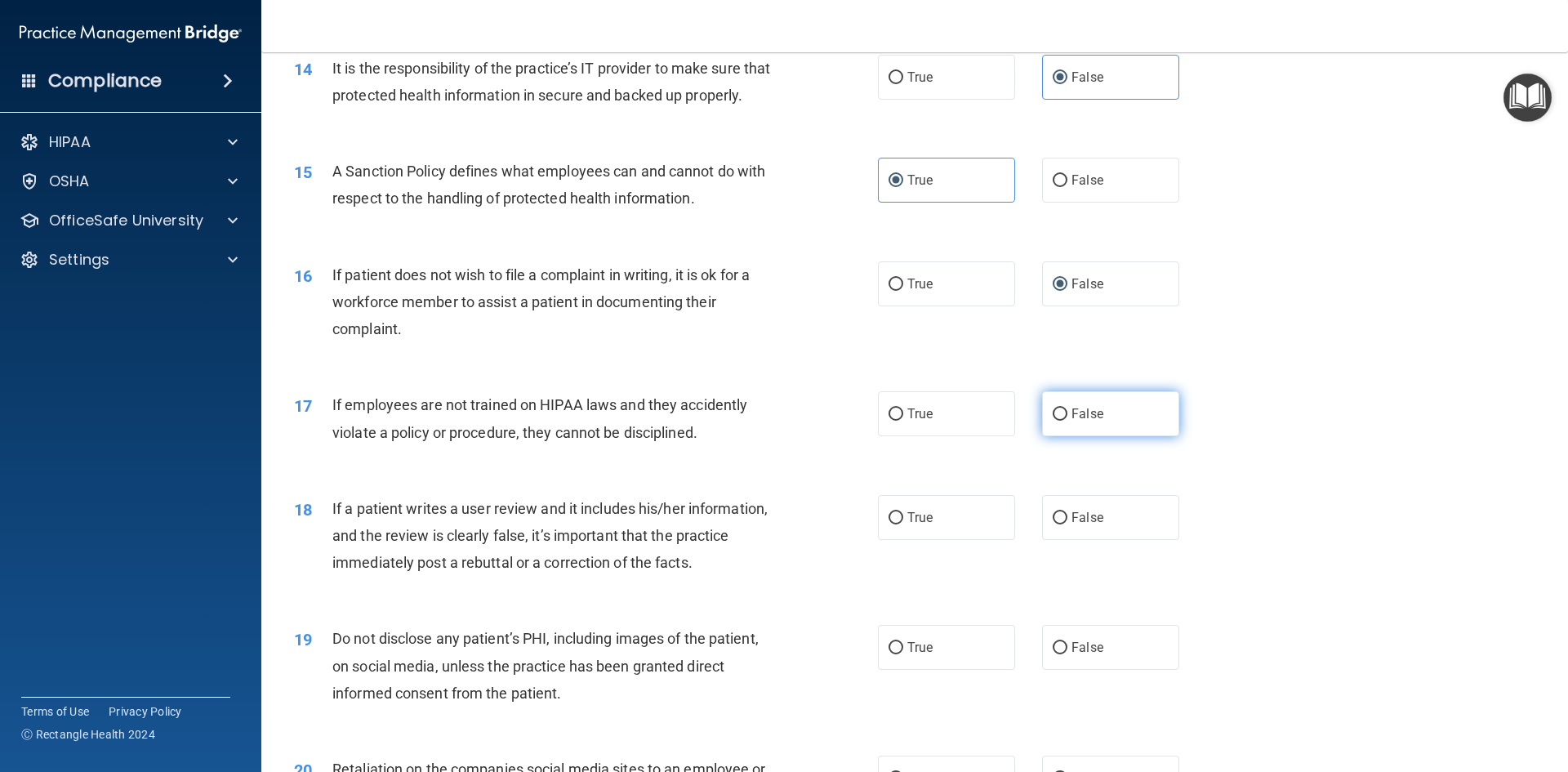
click at [1080, 421] on span "False" at bounding box center [1087, 413] width 32 height 15
click at [1068, 420] on input "False" at bounding box center [1060, 415] width 14 height 13
radio input "true"
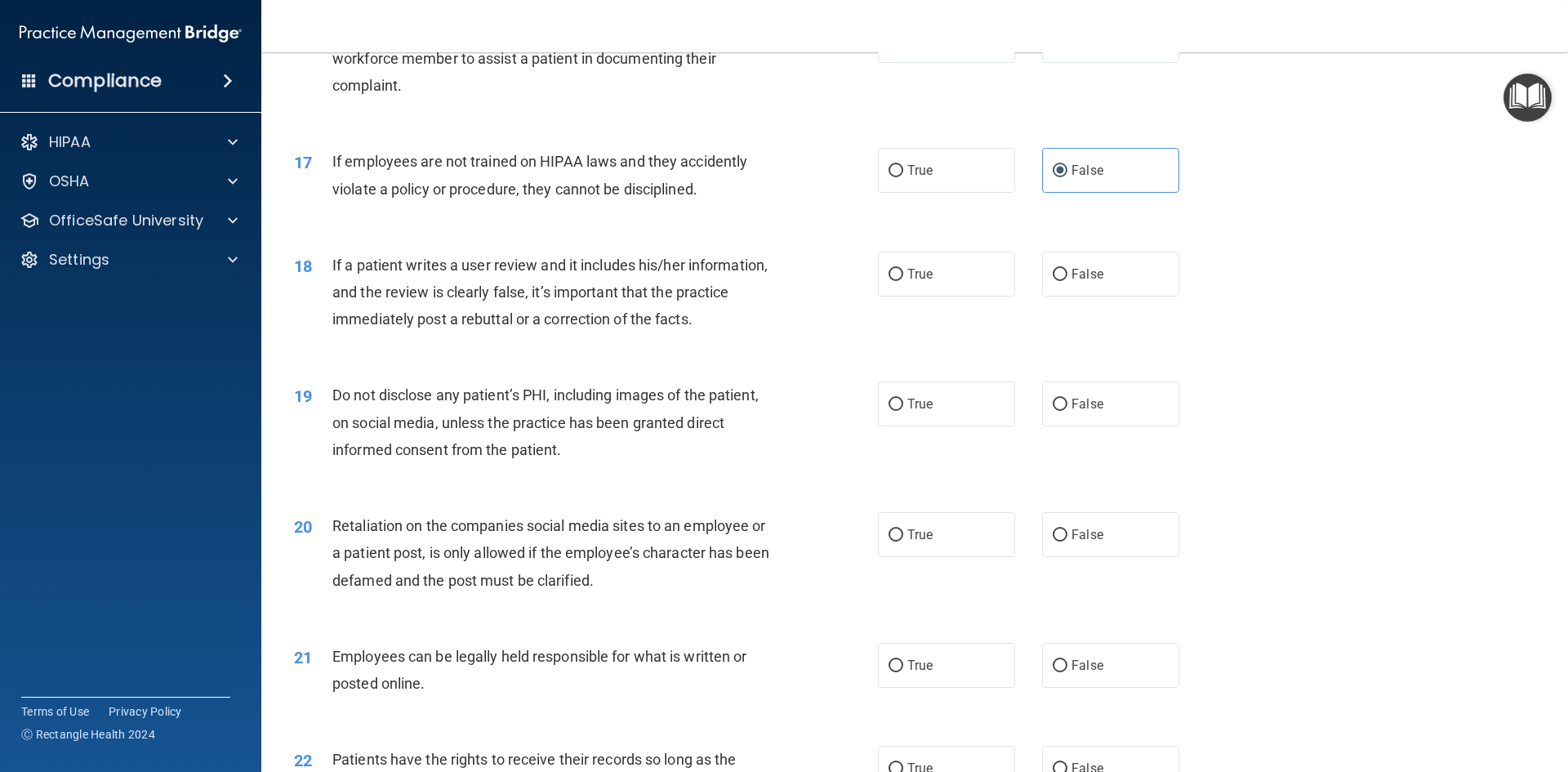
scroll to position [2123, 0]
click at [1090, 280] on span "False" at bounding box center [1087, 272] width 32 height 15
click at [1068, 279] on input "False" at bounding box center [1060, 273] width 14 height 13
radio input "true"
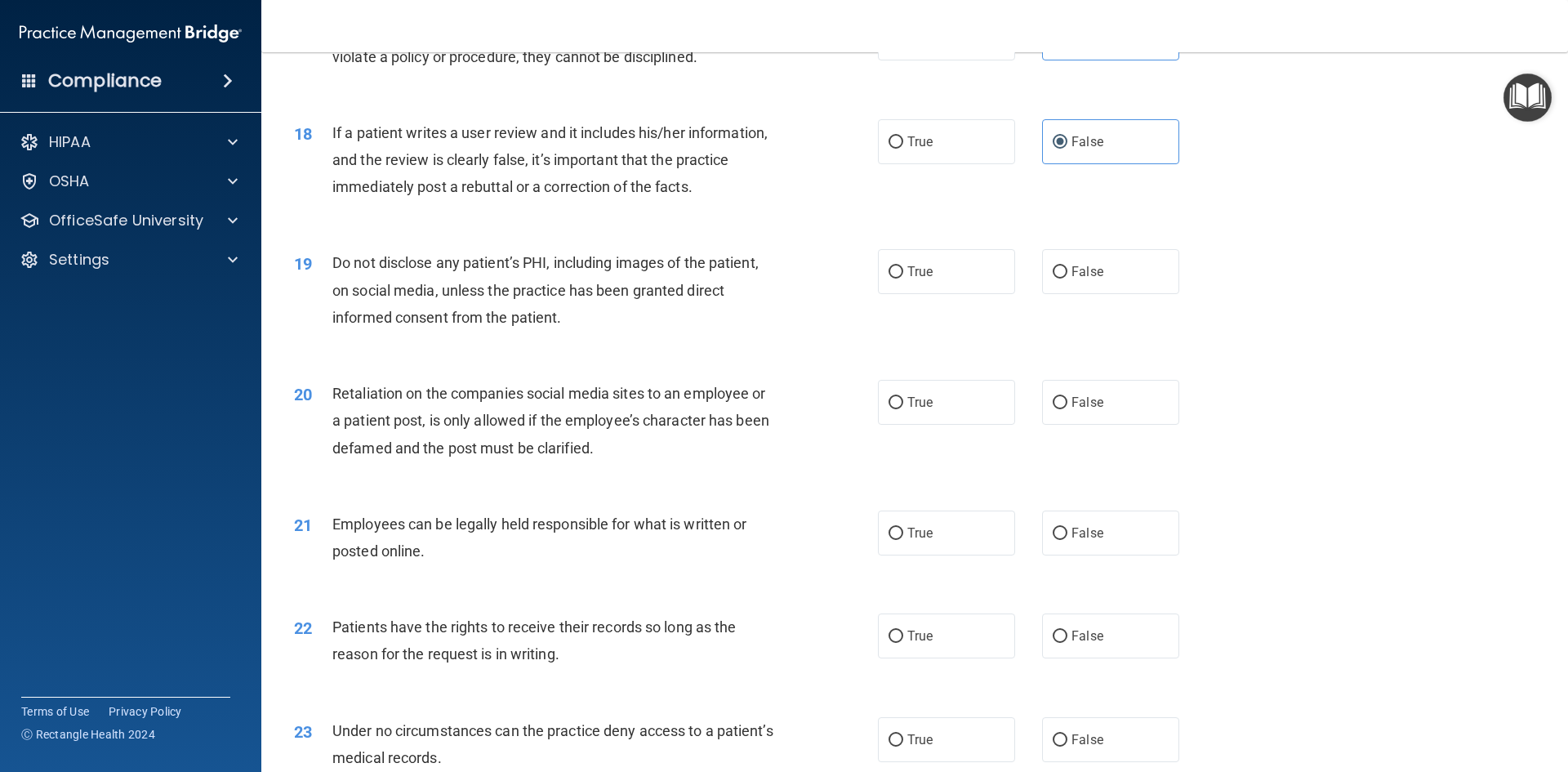
scroll to position [2286, 0]
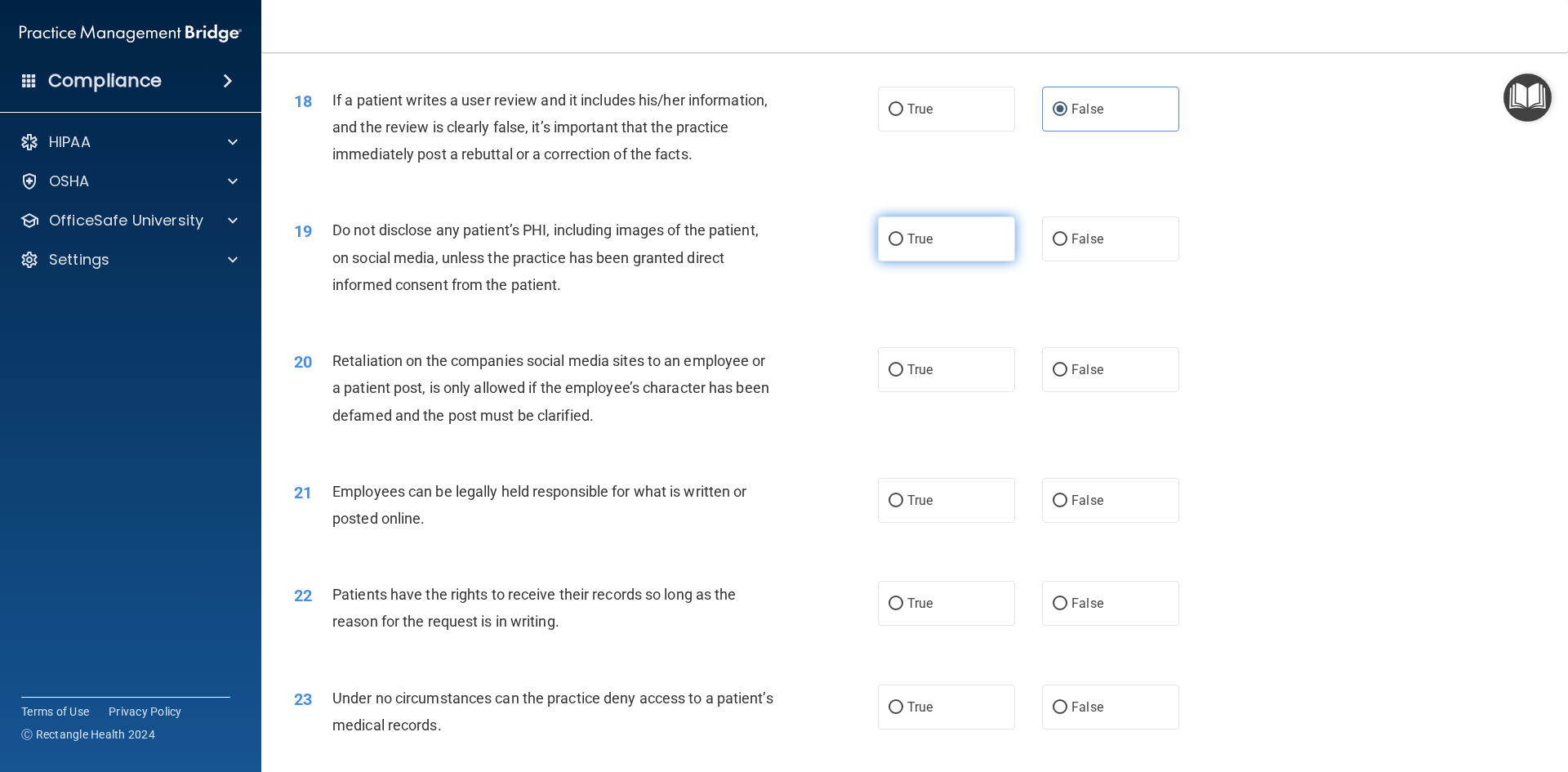
click at [900, 261] on label "True" at bounding box center [947, 239] width 137 height 45
click at [900, 246] on input "True" at bounding box center [896, 240] width 14 height 13
radio input "true"
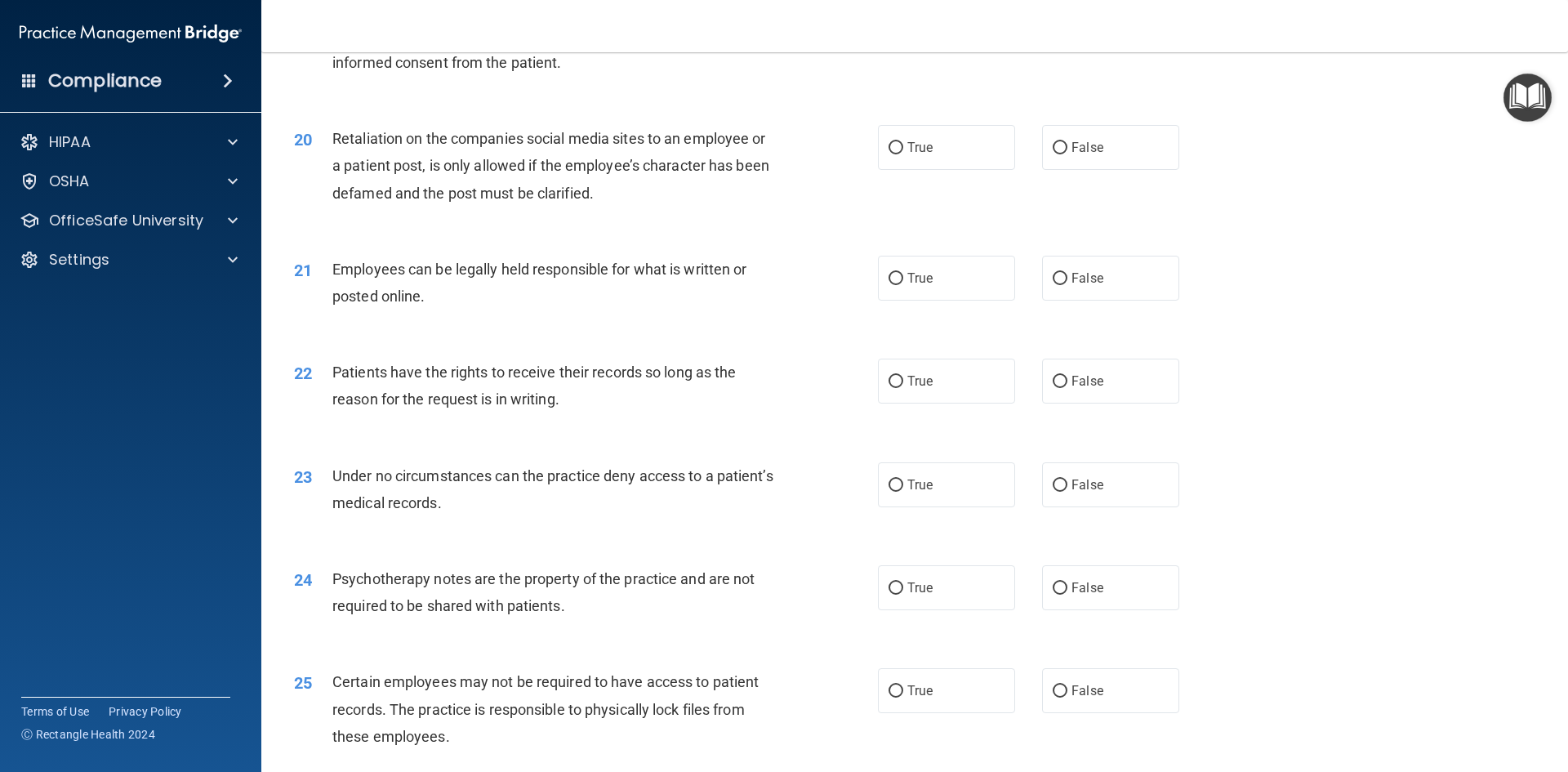
scroll to position [2531, 0]
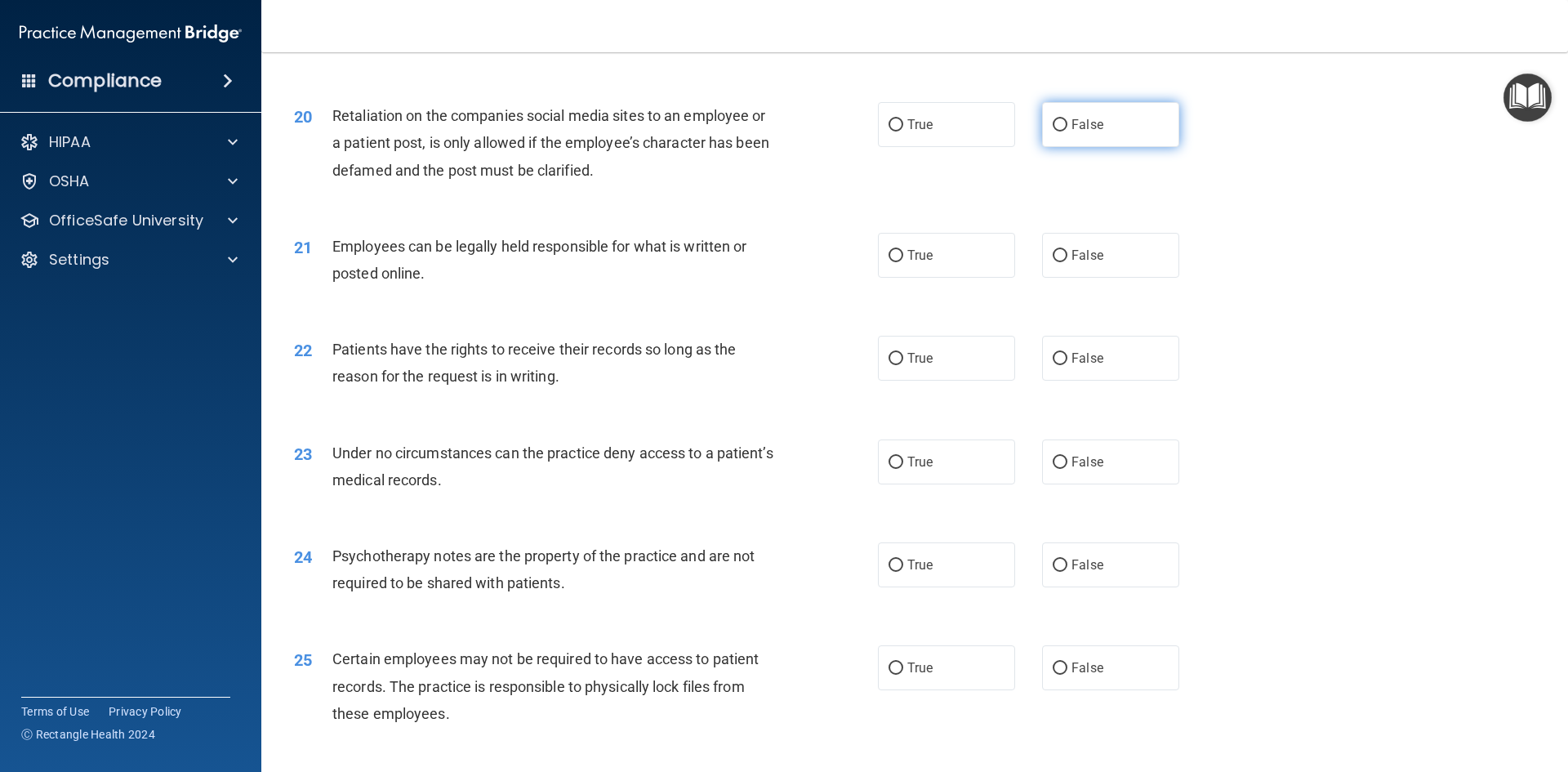
click at [1053, 147] on label "False" at bounding box center [1111, 125] width 137 height 45
click at [1030, 147] on div "True False" at bounding box center [1043, 125] width 329 height 45
click at [1058, 131] on input "False" at bounding box center [1060, 126] width 14 height 13
radio input "true"
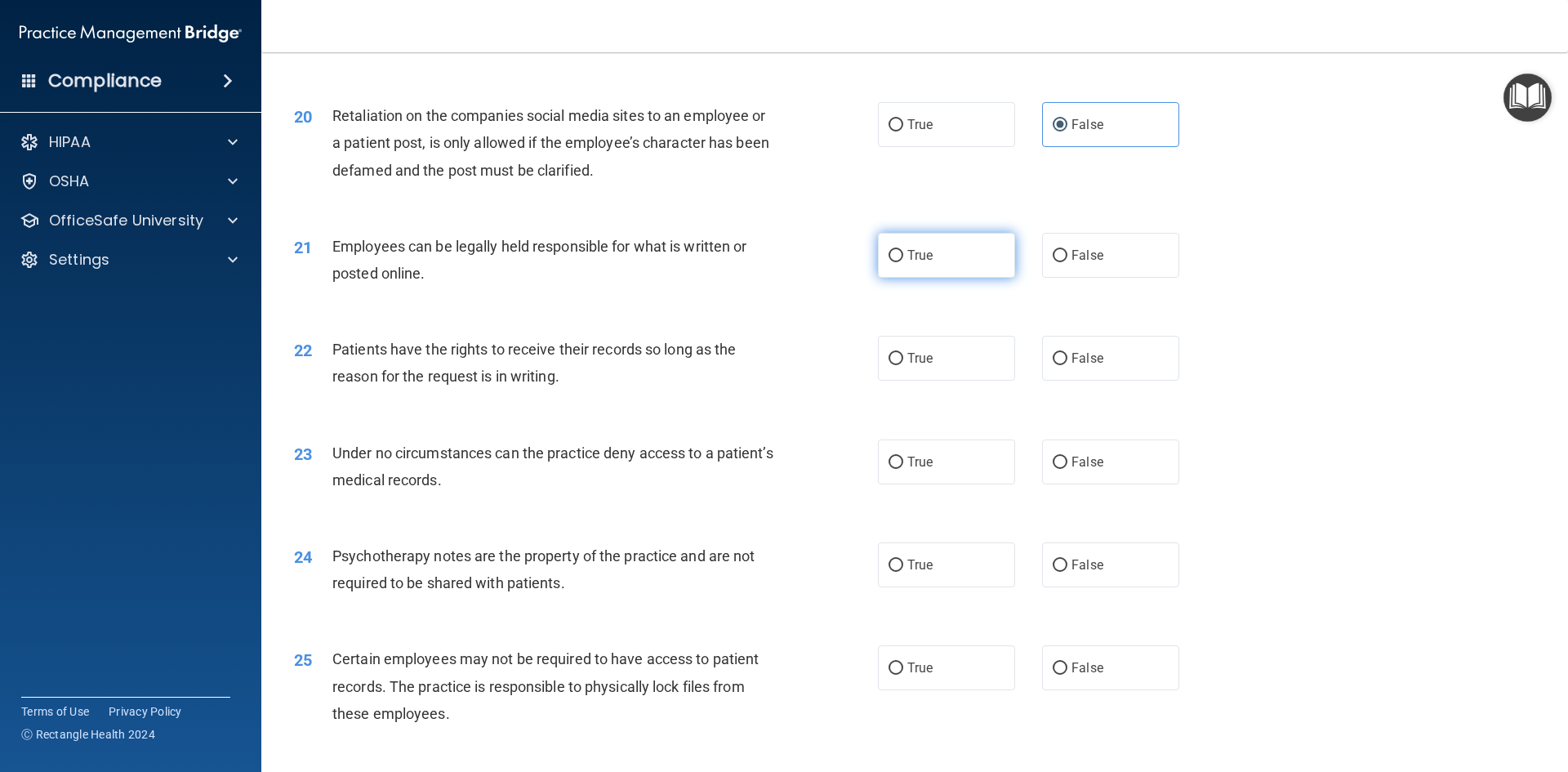
click at [964, 278] on label "True" at bounding box center [947, 255] width 137 height 45
click at [903, 262] on input "True" at bounding box center [896, 256] width 14 height 13
radio input "true"
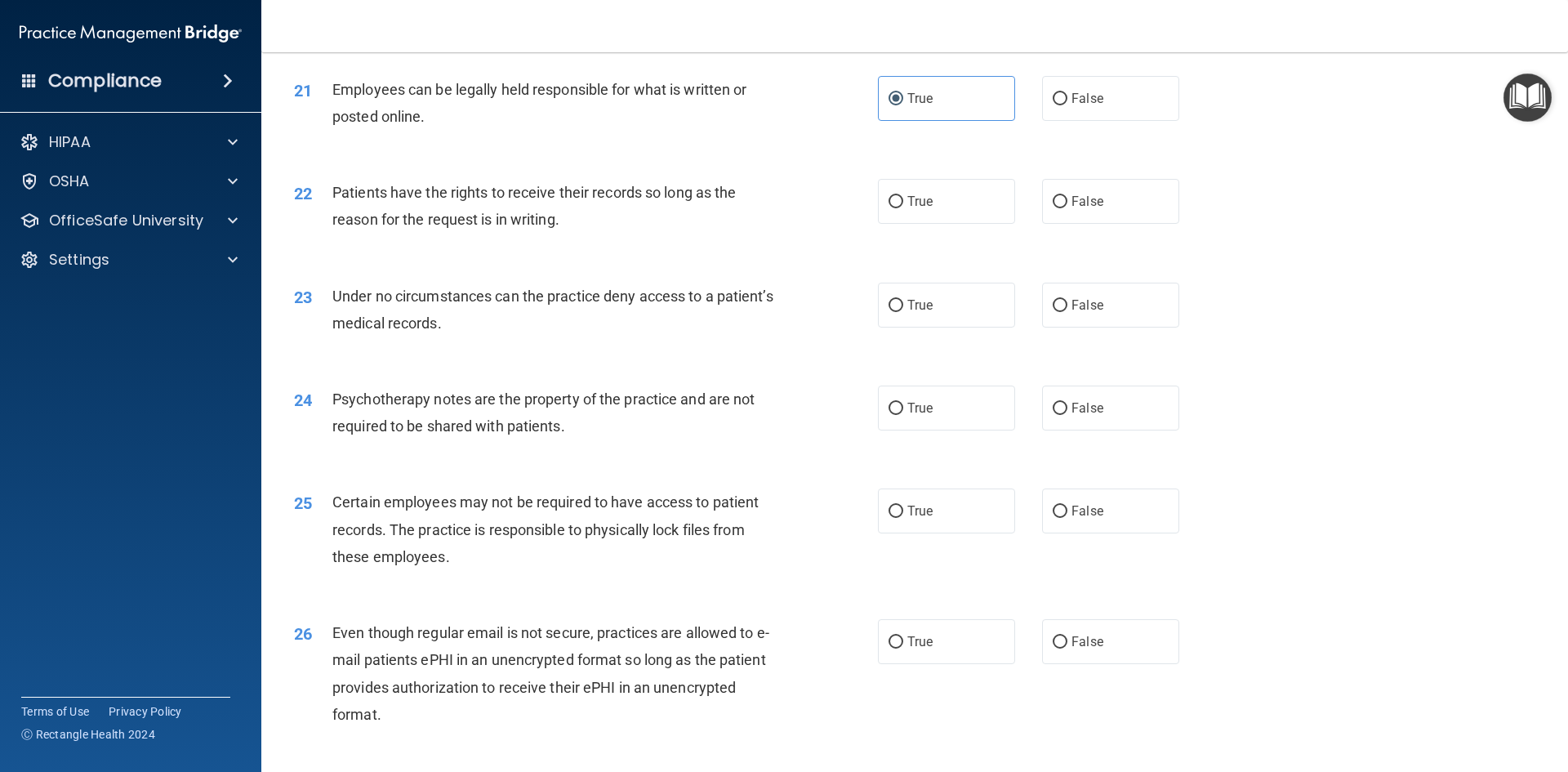
scroll to position [2695, 0]
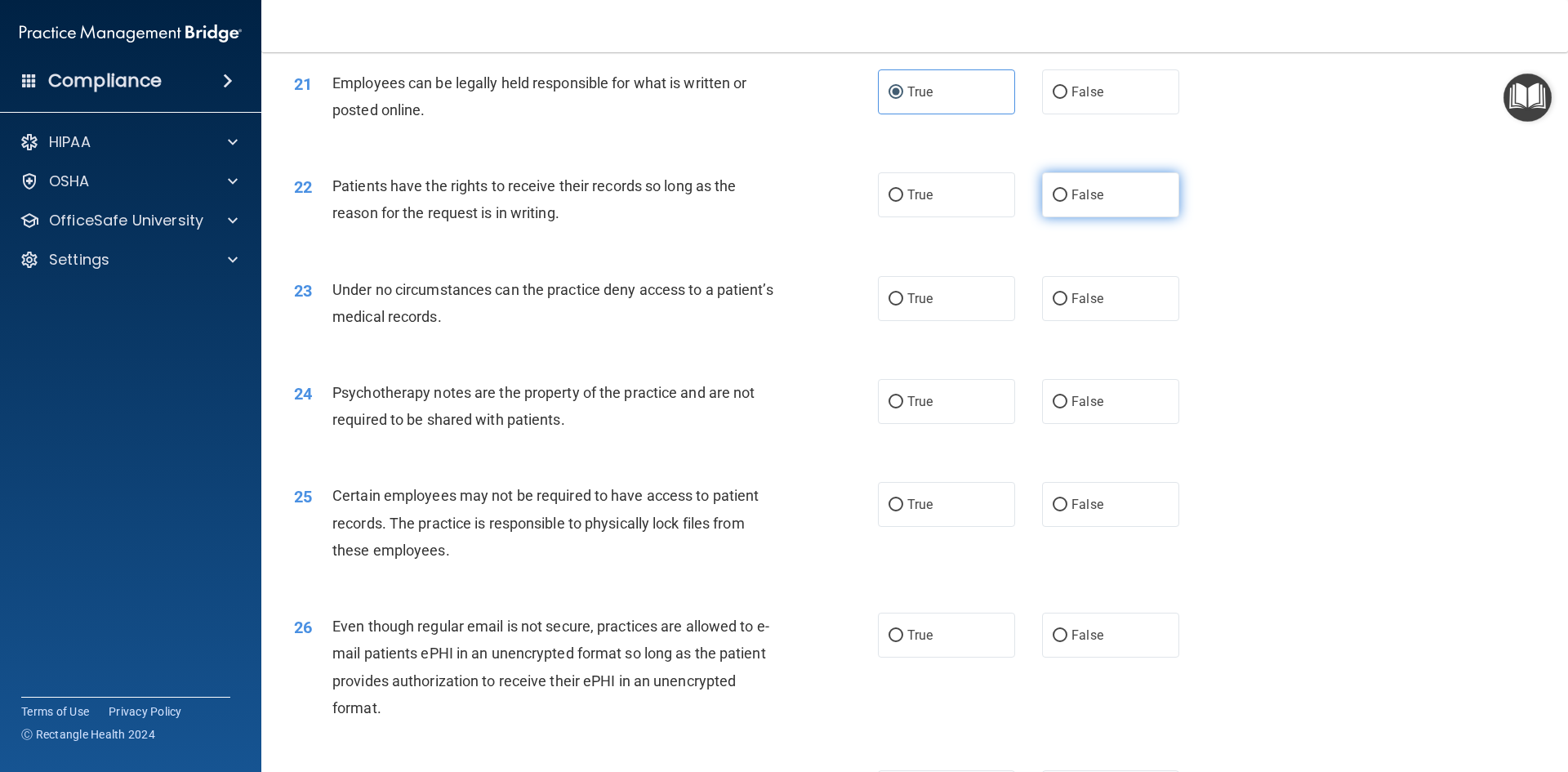
click at [1082, 202] on span "False" at bounding box center [1087, 194] width 32 height 15
click at [1068, 202] on input "False" at bounding box center [1060, 196] width 14 height 13
radio input "true"
click at [922, 306] on span "True" at bounding box center [920, 298] width 25 height 15
click at [903, 306] on input "True" at bounding box center [896, 299] width 14 height 13
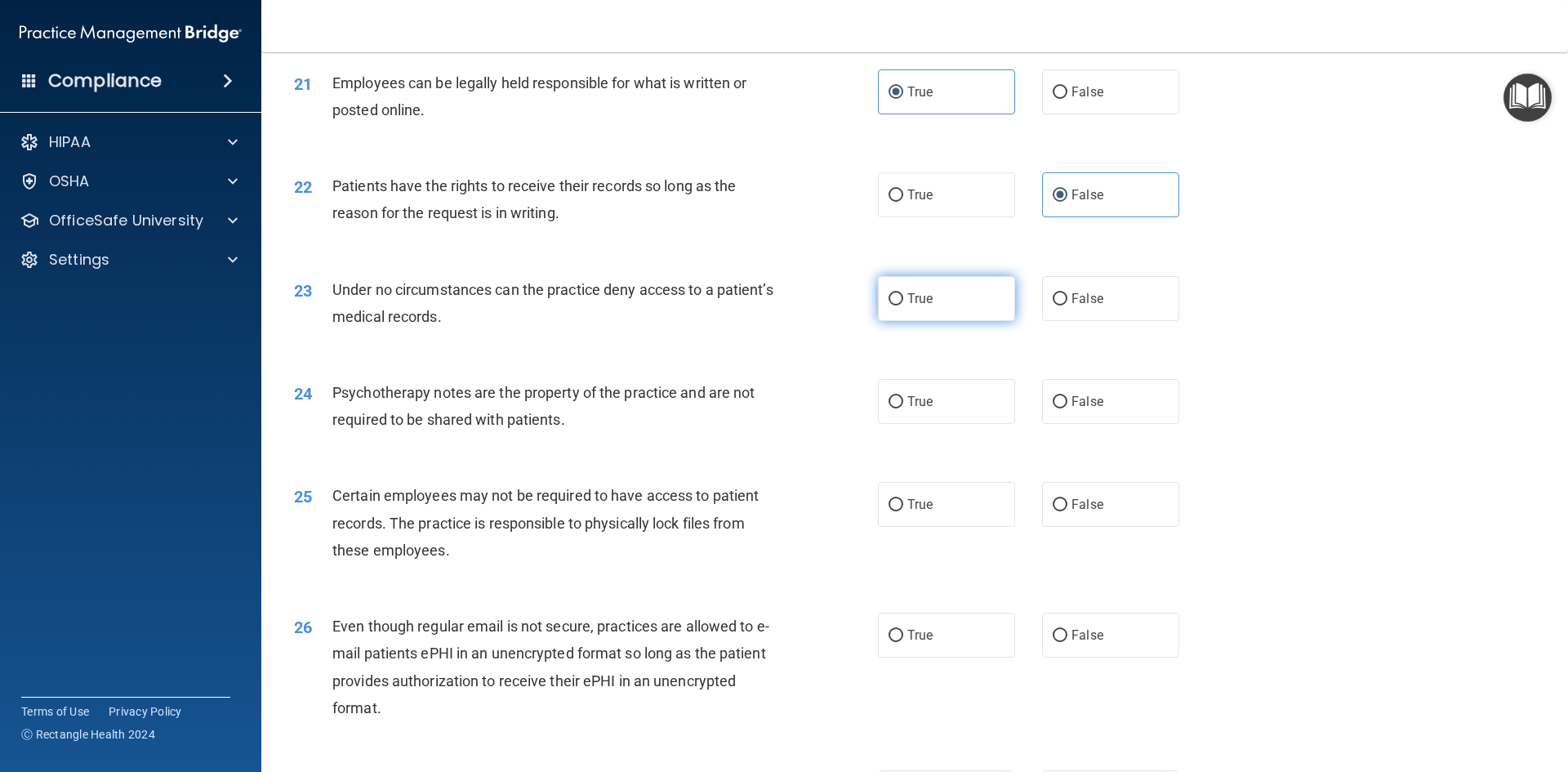
radio input "true"
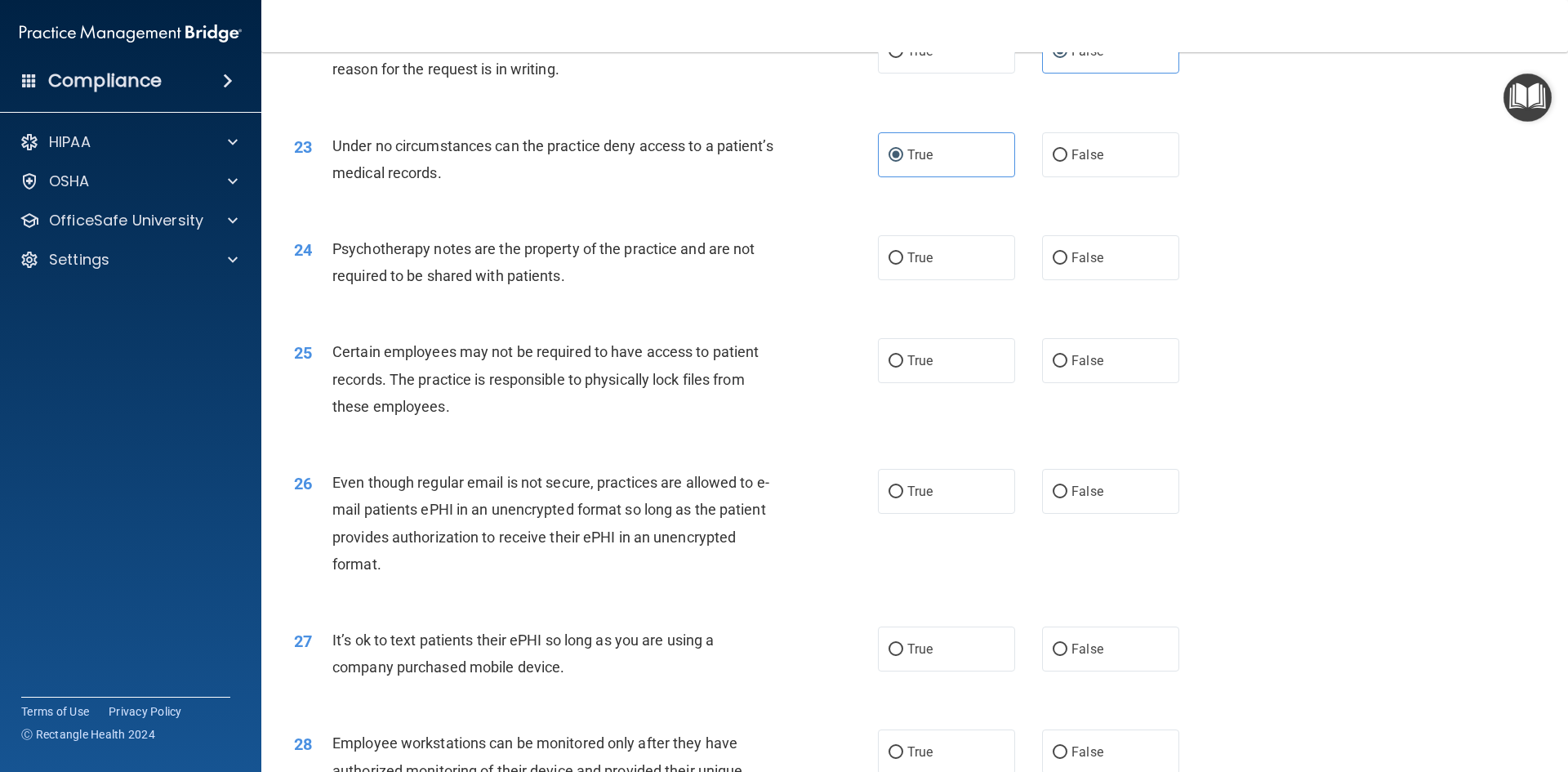
scroll to position [2857, 0]
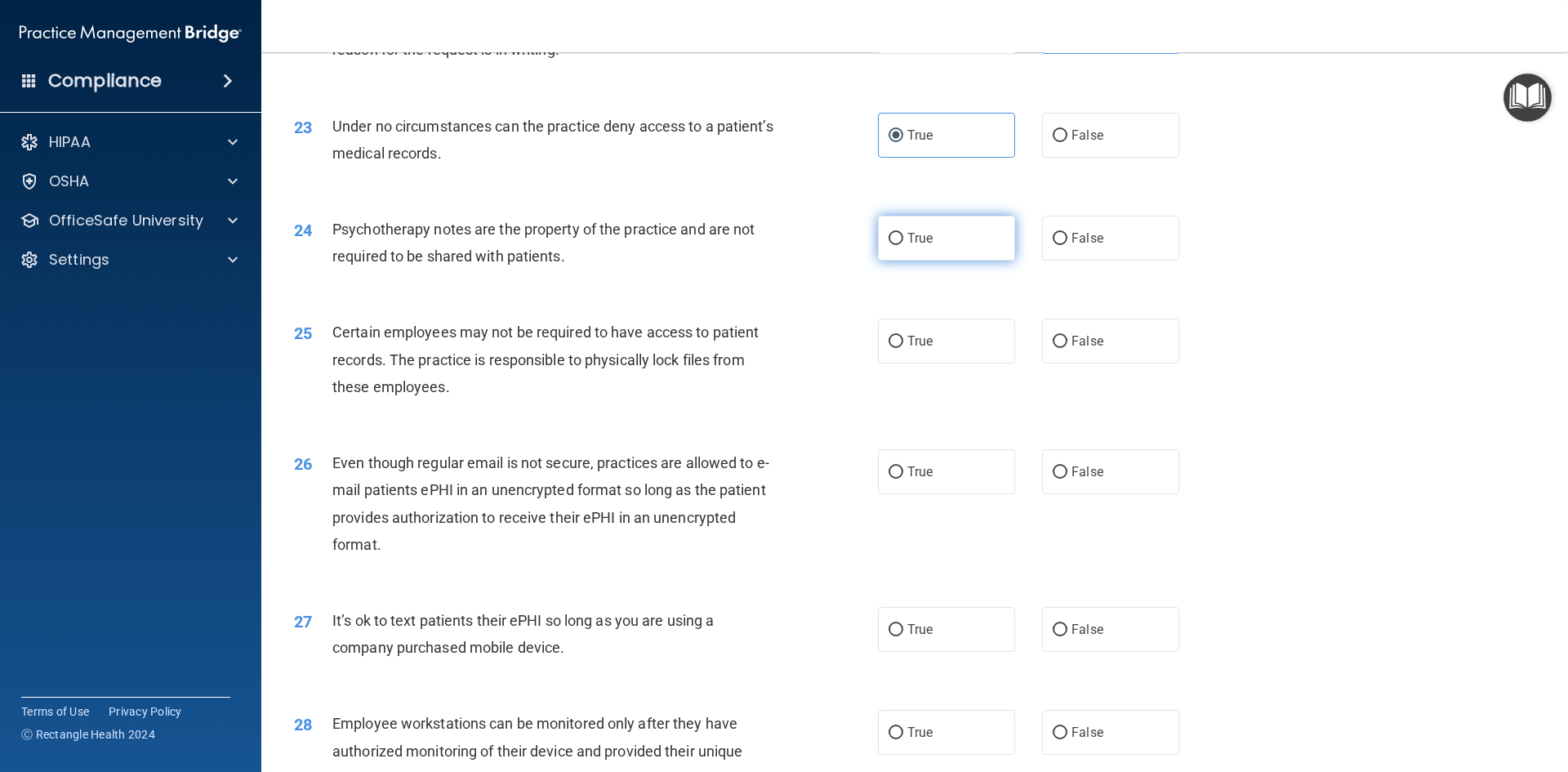
click at [931, 260] on label "True" at bounding box center [947, 238] width 137 height 45
click at [903, 245] on input "True" at bounding box center [896, 239] width 14 height 13
radio input "true"
click at [907, 349] on span "True" at bounding box center [920, 341] width 25 height 15
click at [903, 348] on input "True" at bounding box center [896, 342] width 14 height 13
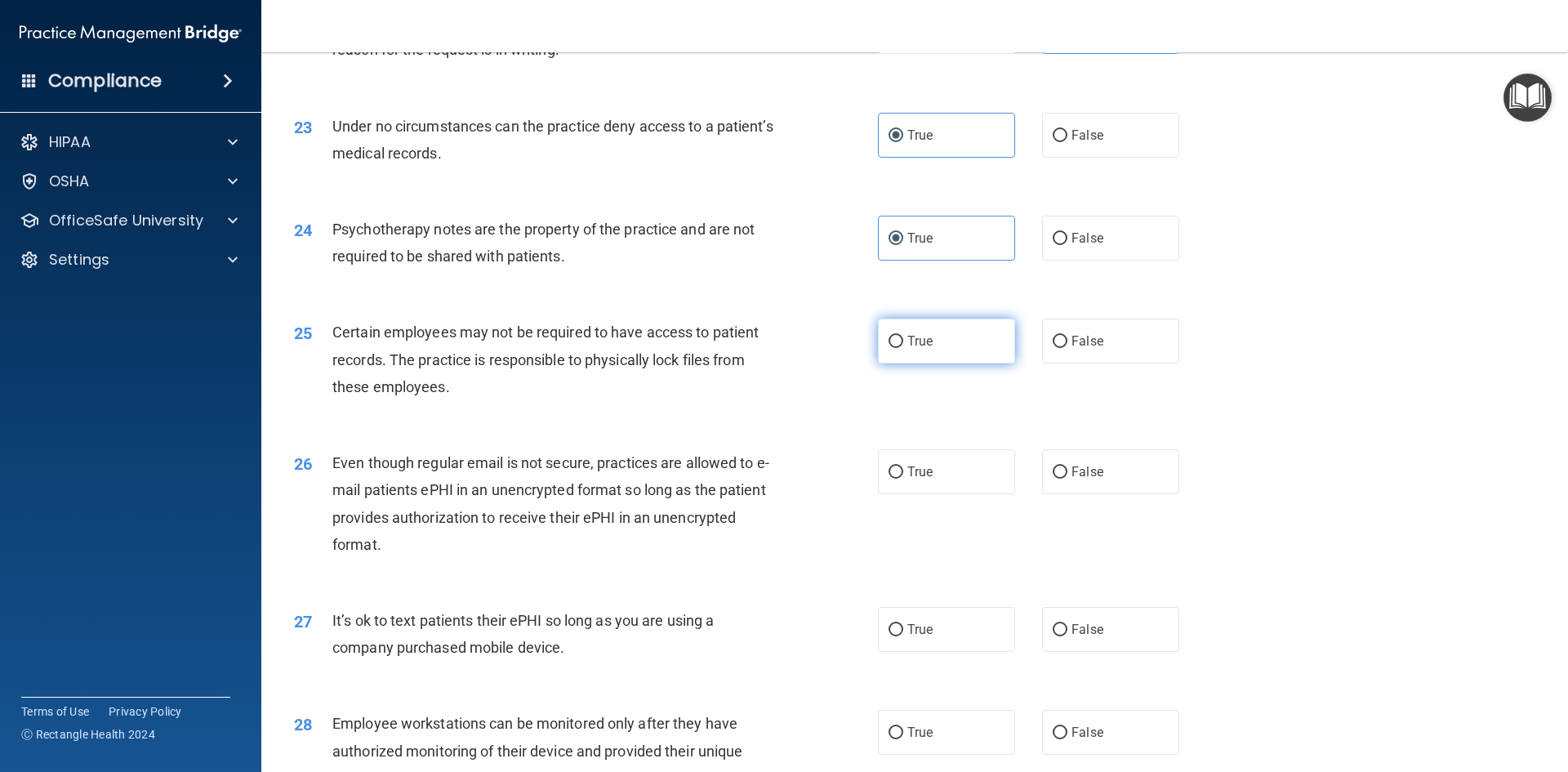
radio input "true"
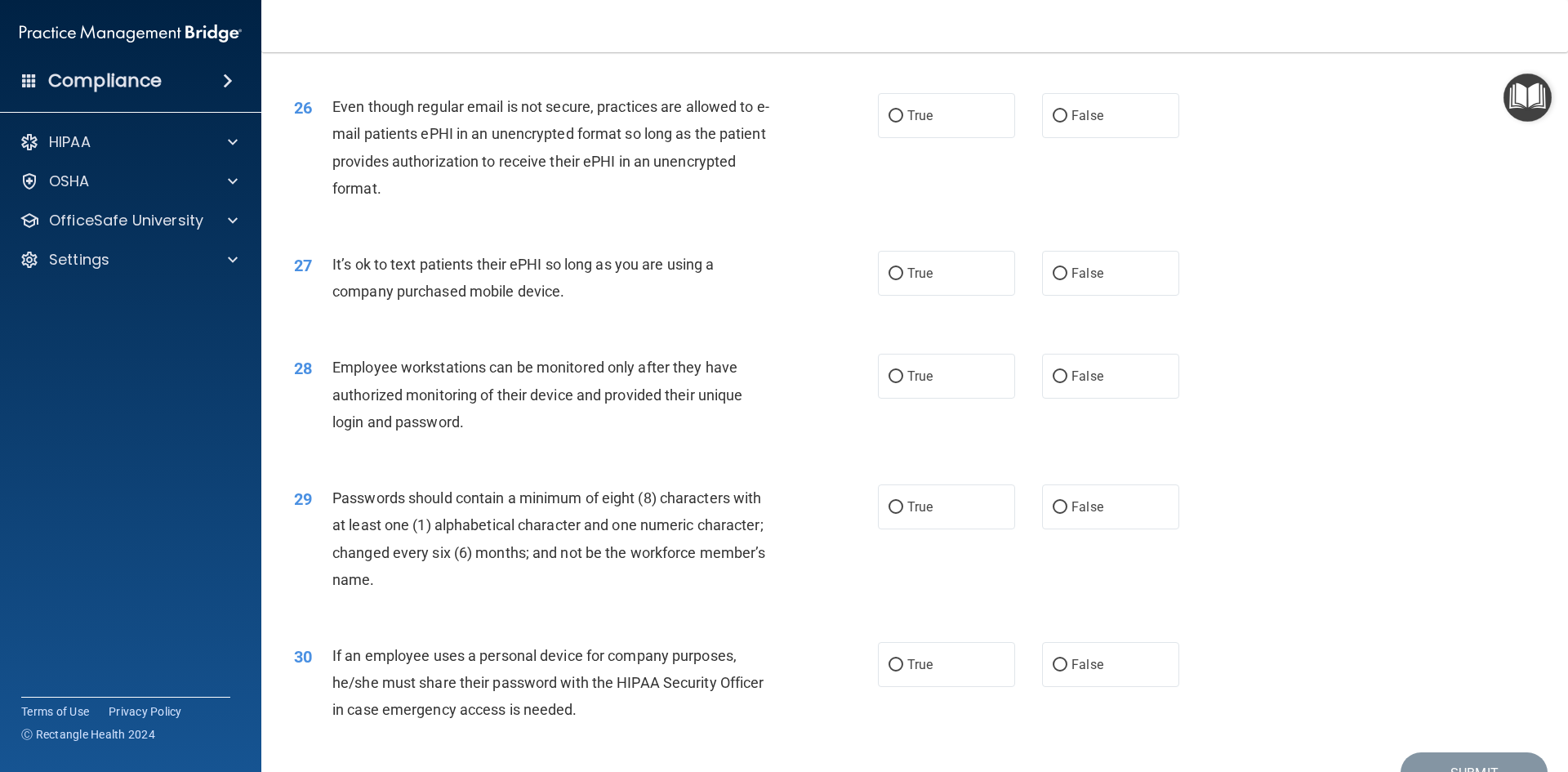
scroll to position [3185, 0]
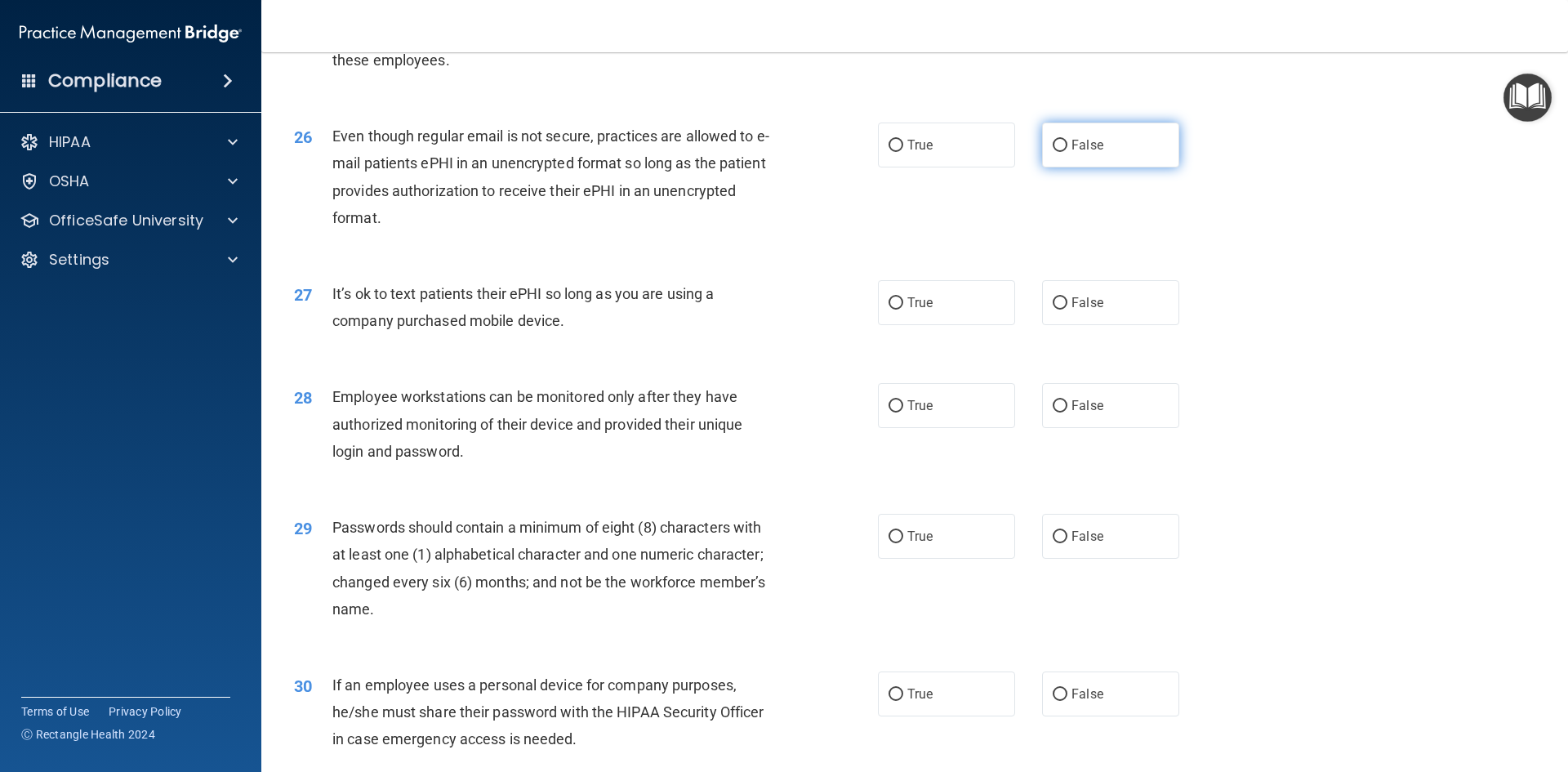
click at [1080, 153] on span "False" at bounding box center [1087, 145] width 32 height 15
click at [1068, 152] on input "False" at bounding box center [1060, 146] width 14 height 13
radio input "true"
click at [947, 167] on label "True" at bounding box center [947, 145] width 137 height 45
click at [903, 152] on input "True" at bounding box center [896, 146] width 14 height 13
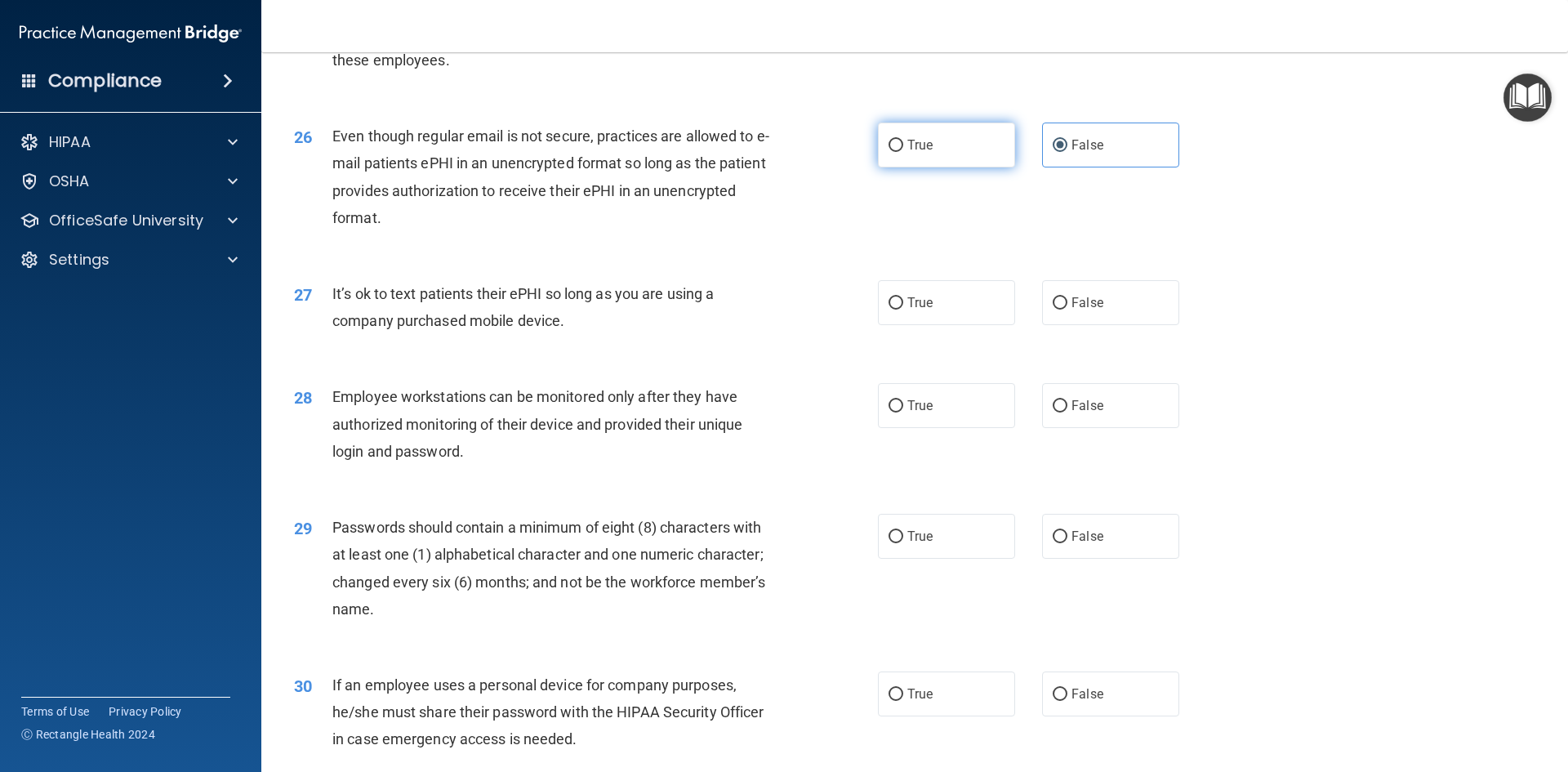
radio input "true"
radio input "false"
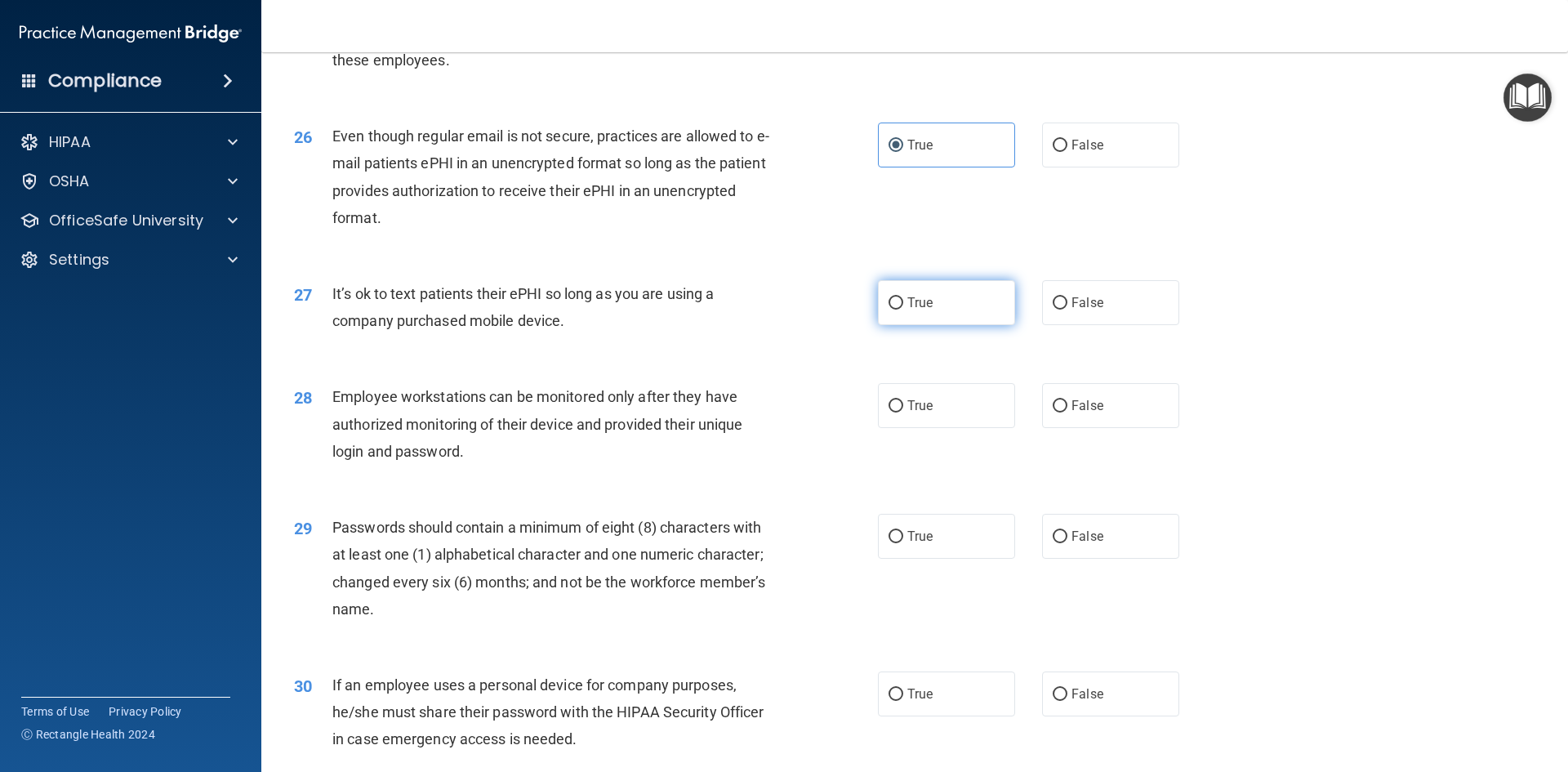
click at [898, 325] on label "True" at bounding box center [947, 303] width 137 height 45
click at [898, 309] on input "True" at bounding box center [896, 304] width 14 height 13
radio input "true"
click at [1072, 413] on span "False" at bounding box center [1087, 405] width 32 height 15
click at [1068, 412] on input "False" at bounding box center [1060, 407] width 14 height 13
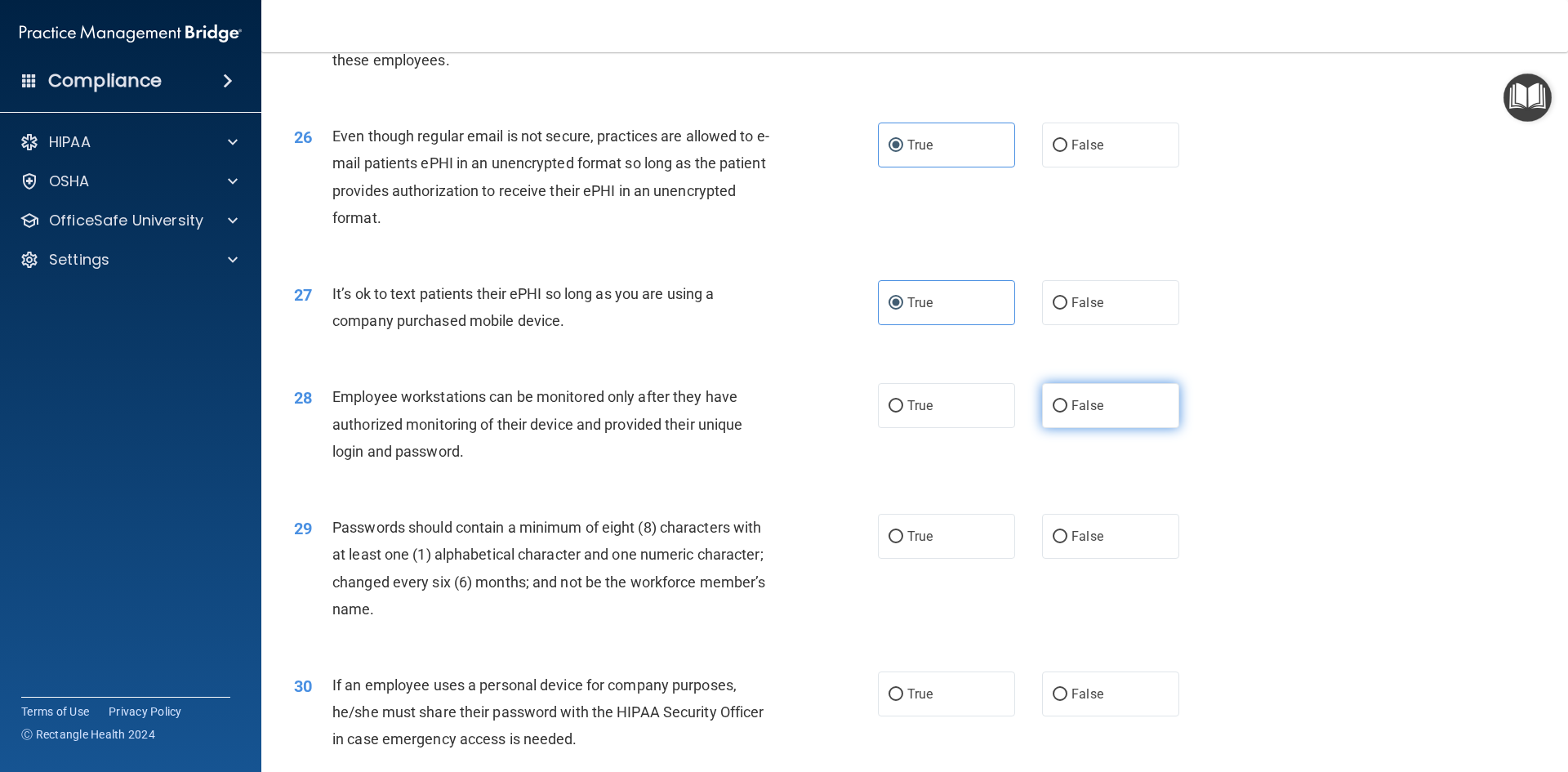
radio input "true"
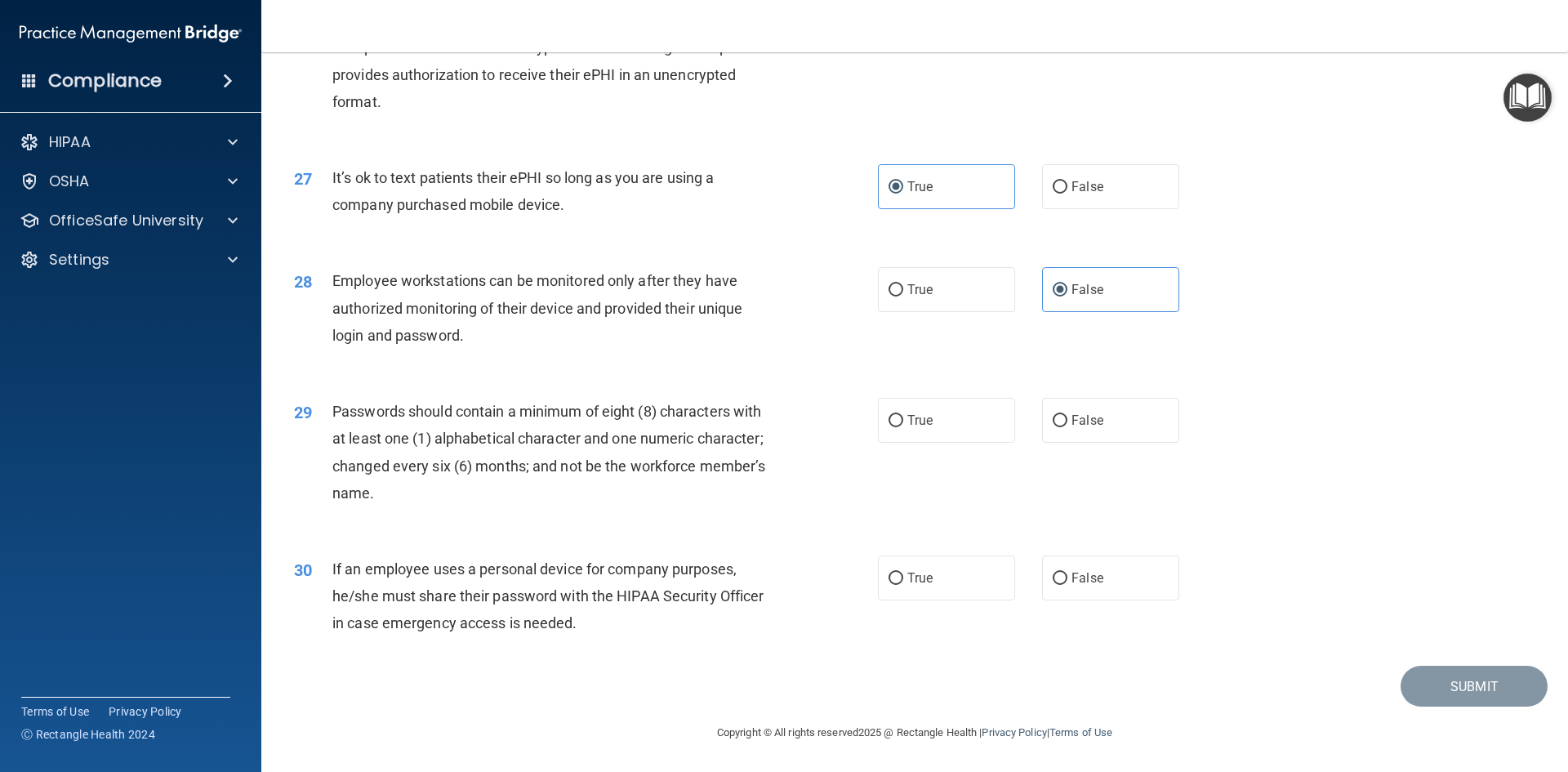
scroll to position [3328, 0]
click at [912, 421] on span "True" at bounding box center [920, 419] width 25 height 15
click at [903, 421] on input "True" at bounding box center [896, 421] width 14 height 13
radio input "true"
click at [1084, 579] on span "False" at bounding box center [1087, 577] width 32 height 15
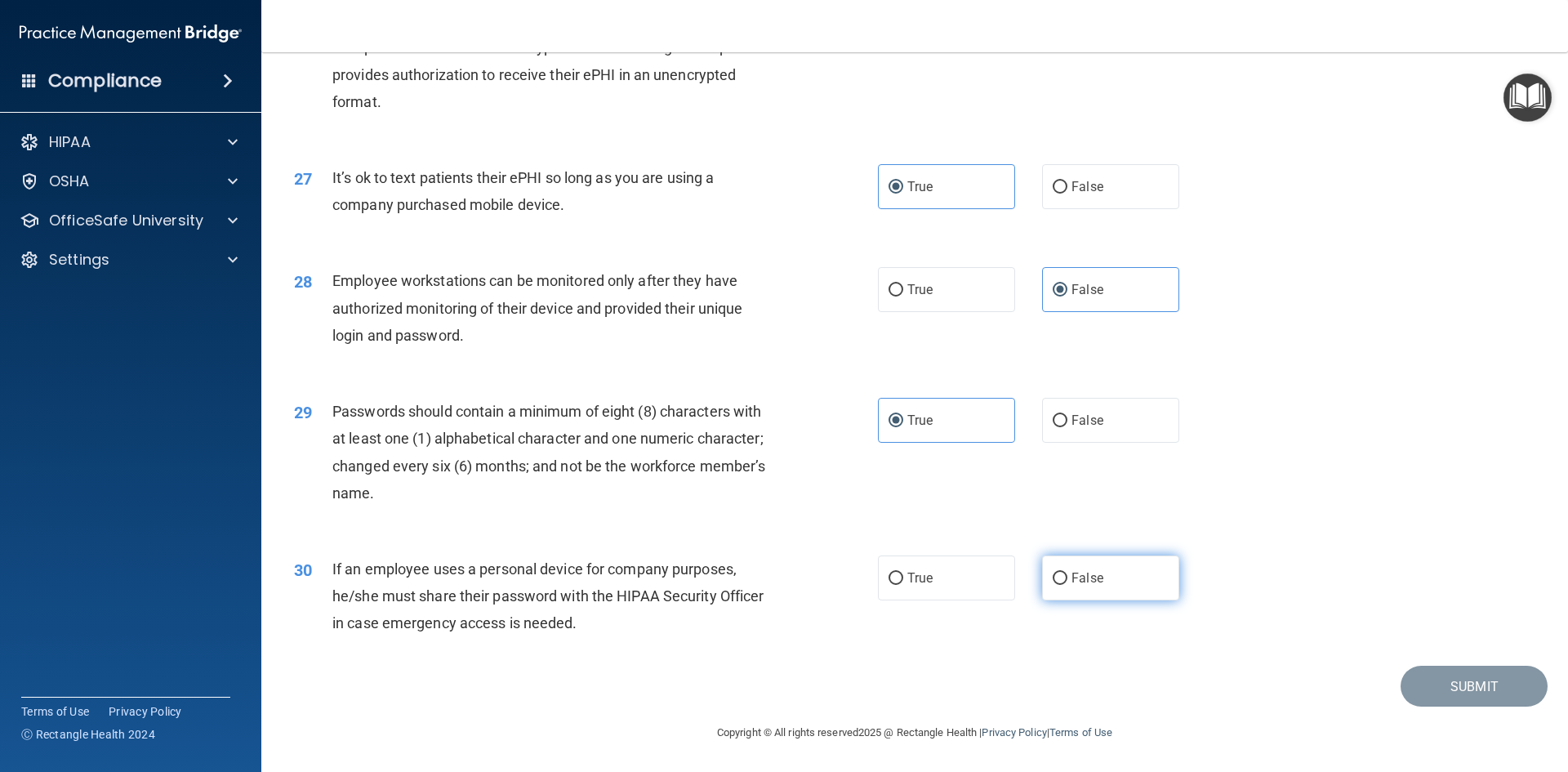
click at [1068, 579] on input "False" at bounding box center [1060, 579] width 14 height 13
radio input "true"
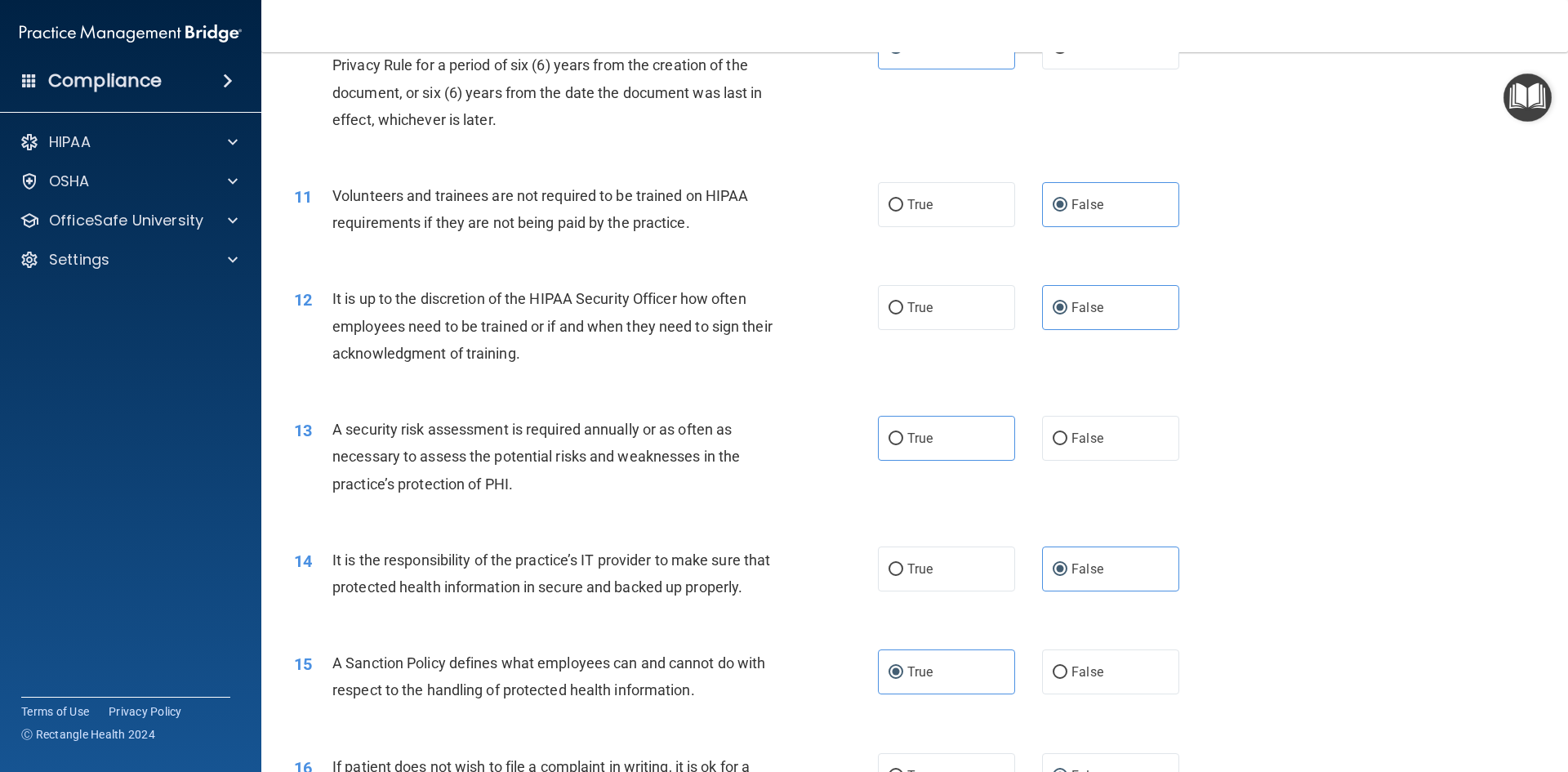
scroll to position [1389, 0]
click at [898, 443] on label "True" at bounding box center [947, 437] width 137 height 45
click at [898, 443] on input "True" at bounding box center [896, 438] width 14 height 13
radio input "true"
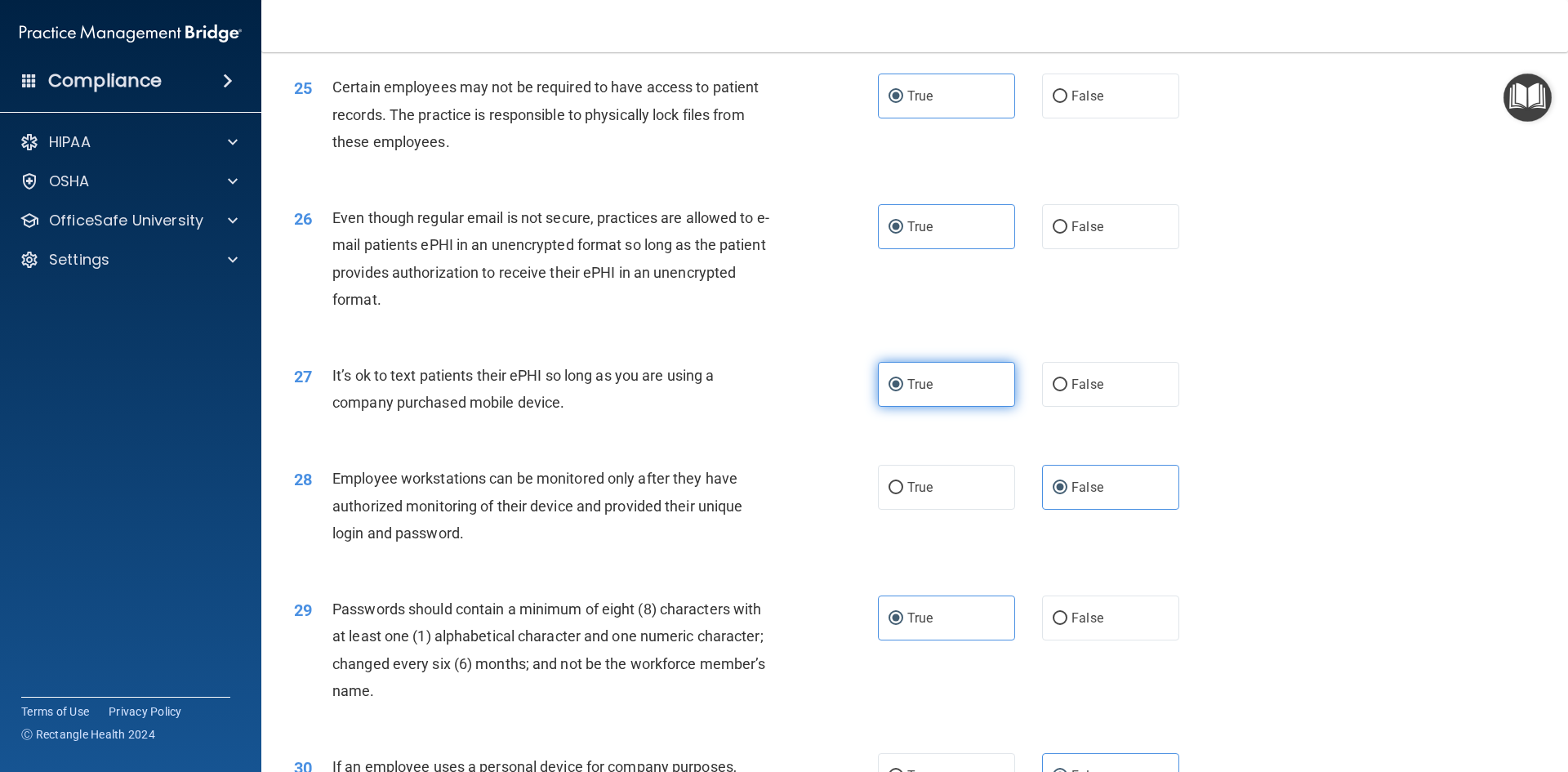
scroll to position [3328, 0]
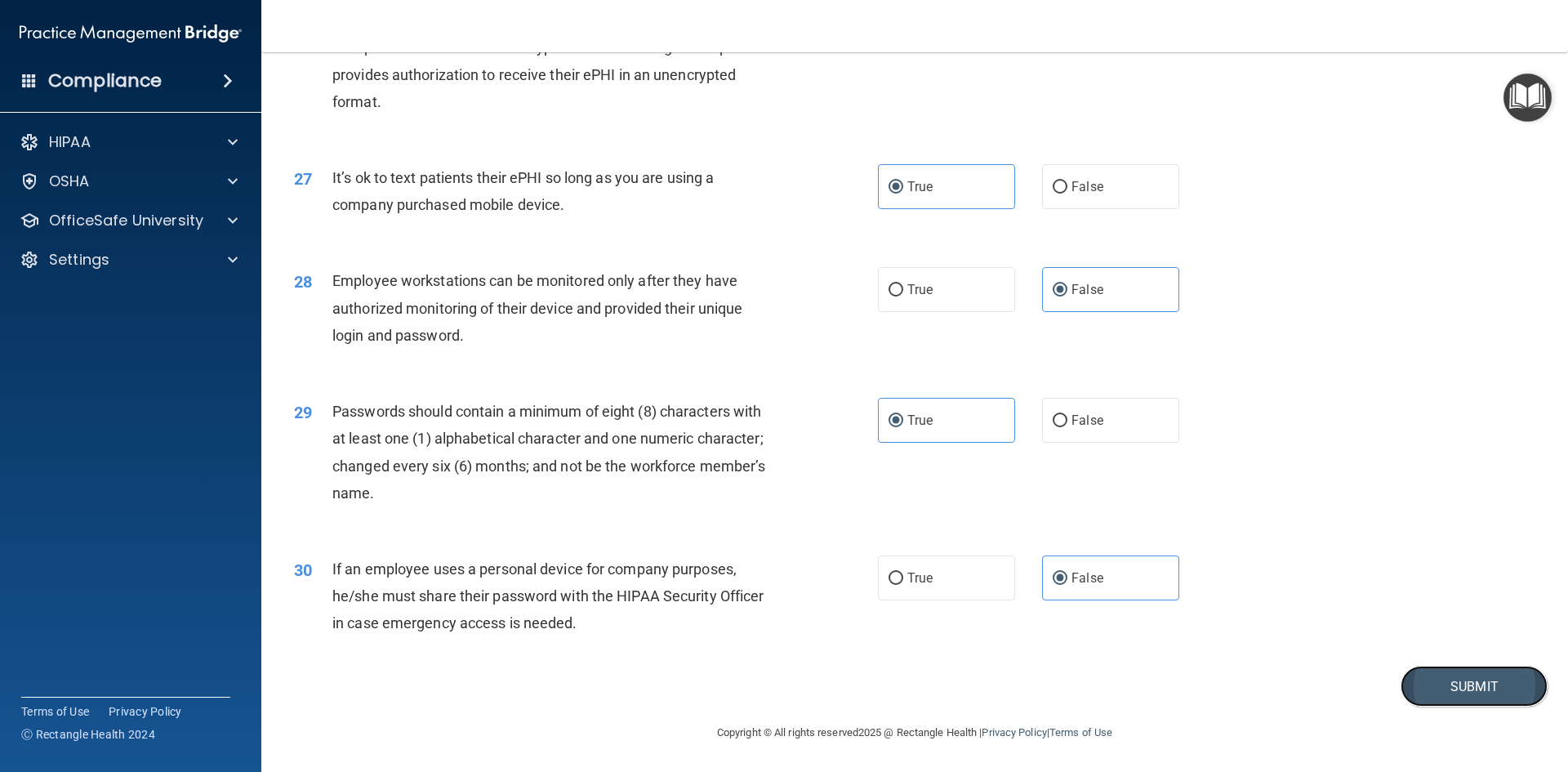
click at [1468, 679] on button "Submit" at bounding box center [1474, 686] width 147 height 42
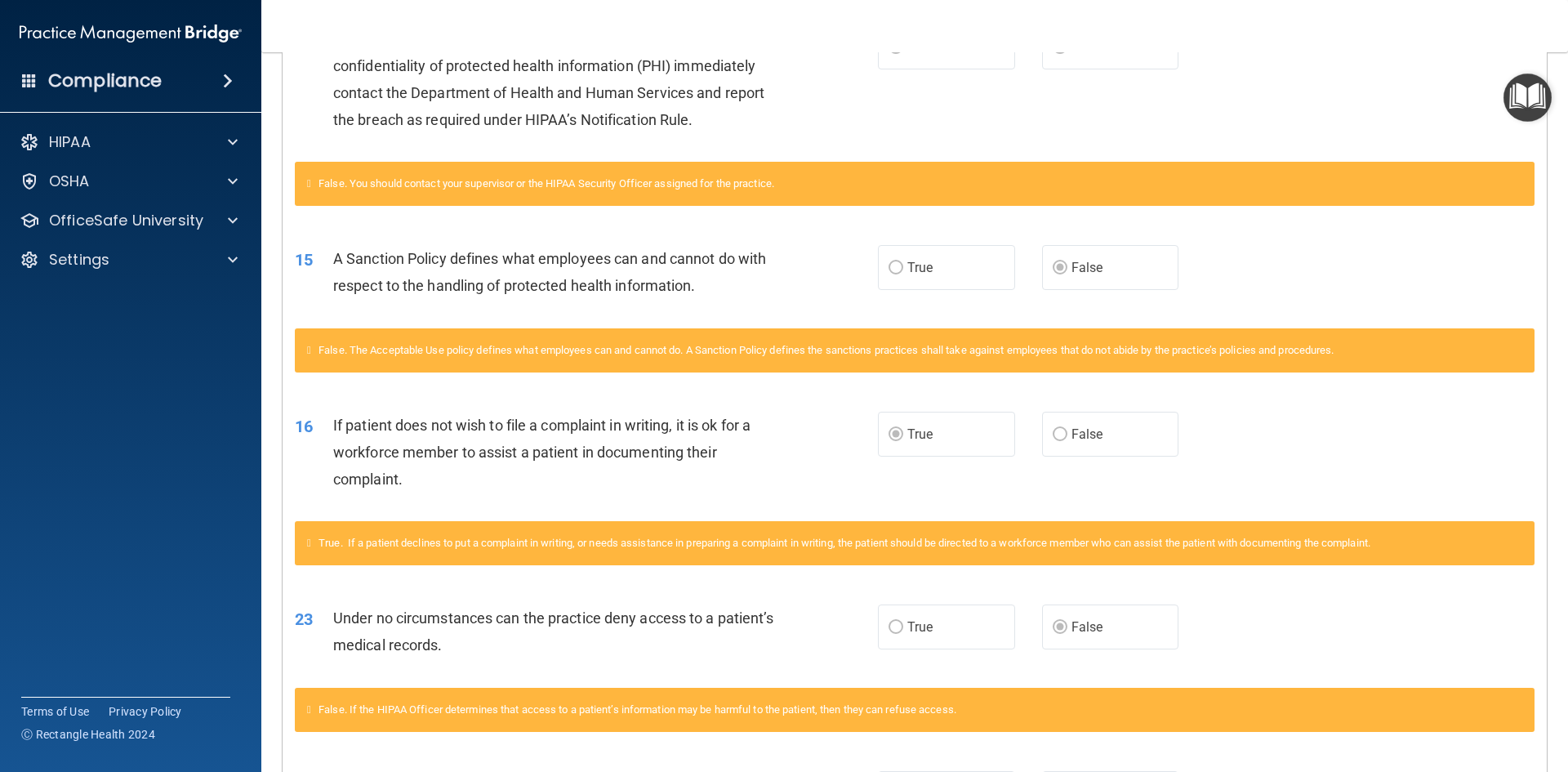
scroll to position [850, 0]
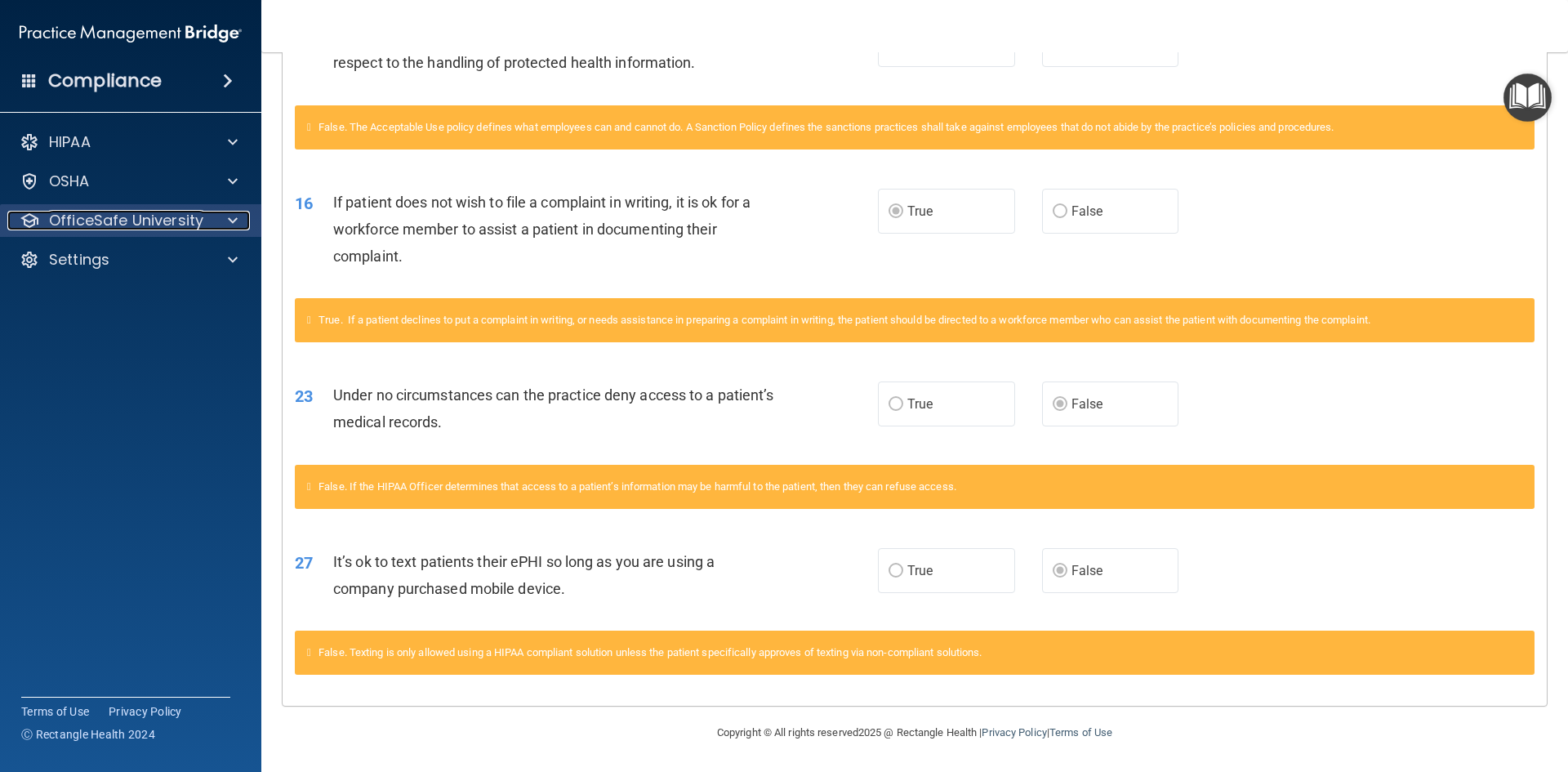
drag, startPoint x: 724, startPoint y: 59, endPoint x: 189, endPoint y: 227, distance: 560.8
click at [189, 227] on p "OfficeSafe University" at bounding box center [126, 221] width 155 height 20
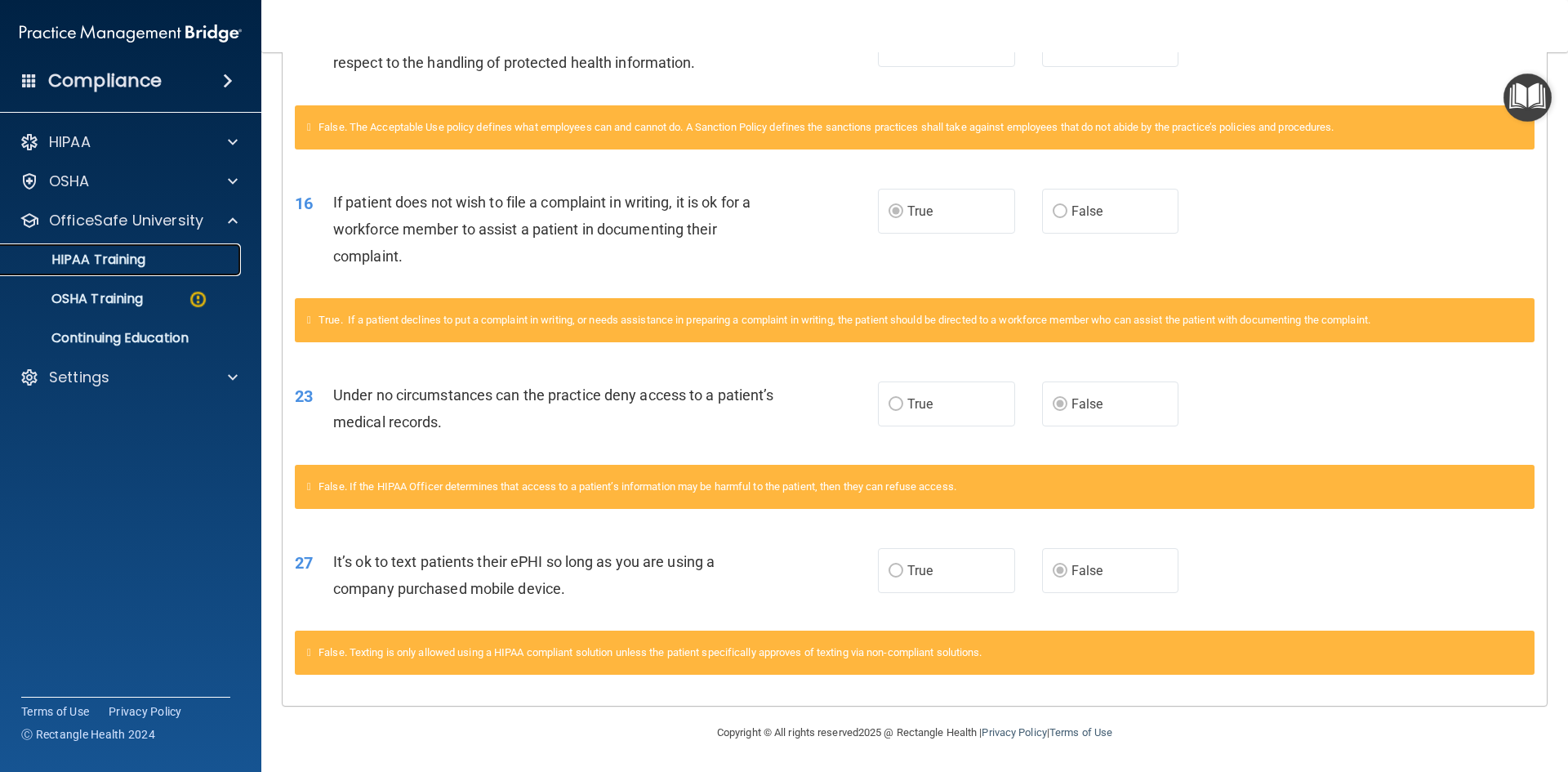
click at [156, 268] on link "HIPAA Training" at bounding box center [112, 259] width 258 height 33
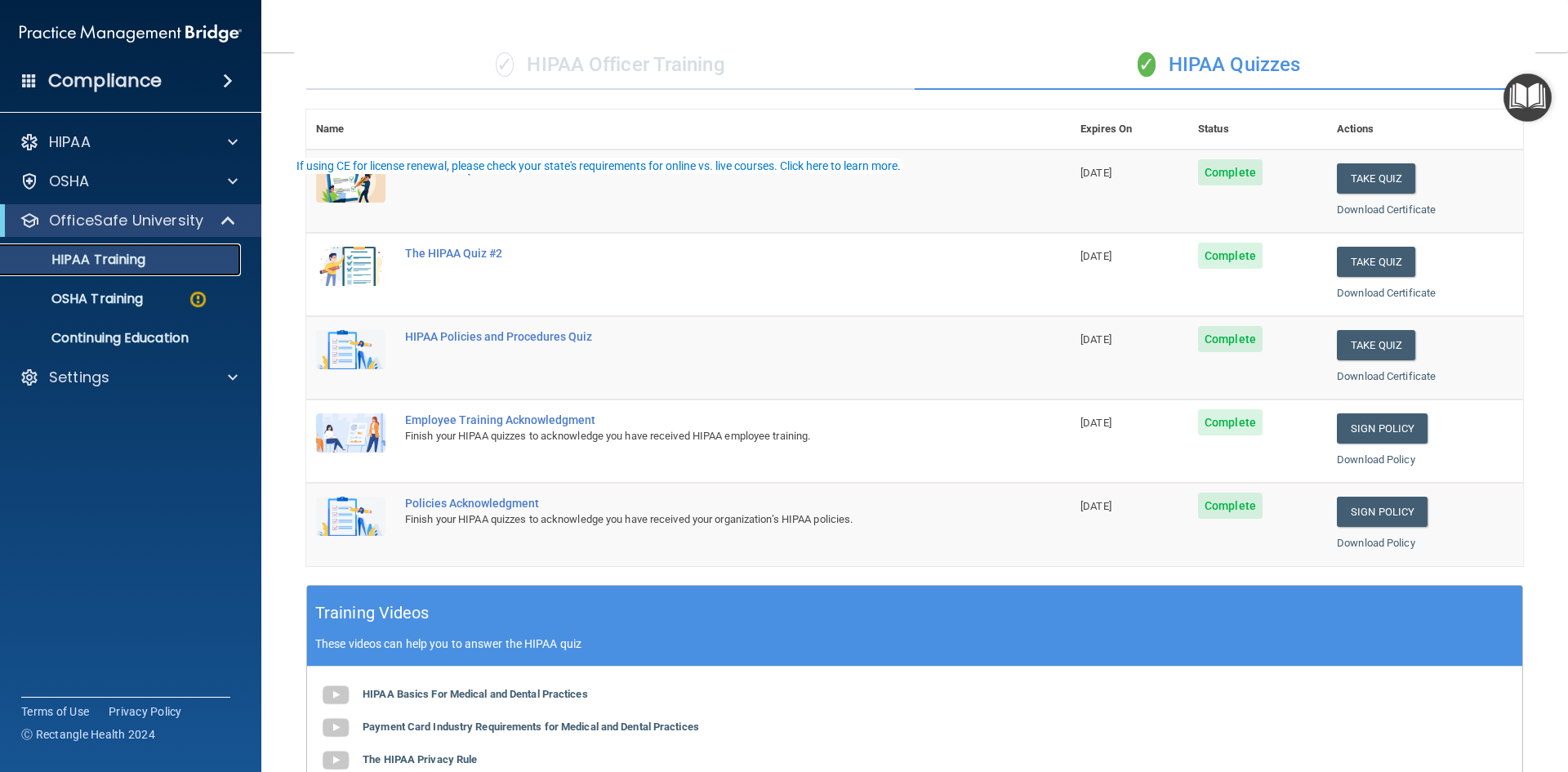
scroll to position [458, 0]
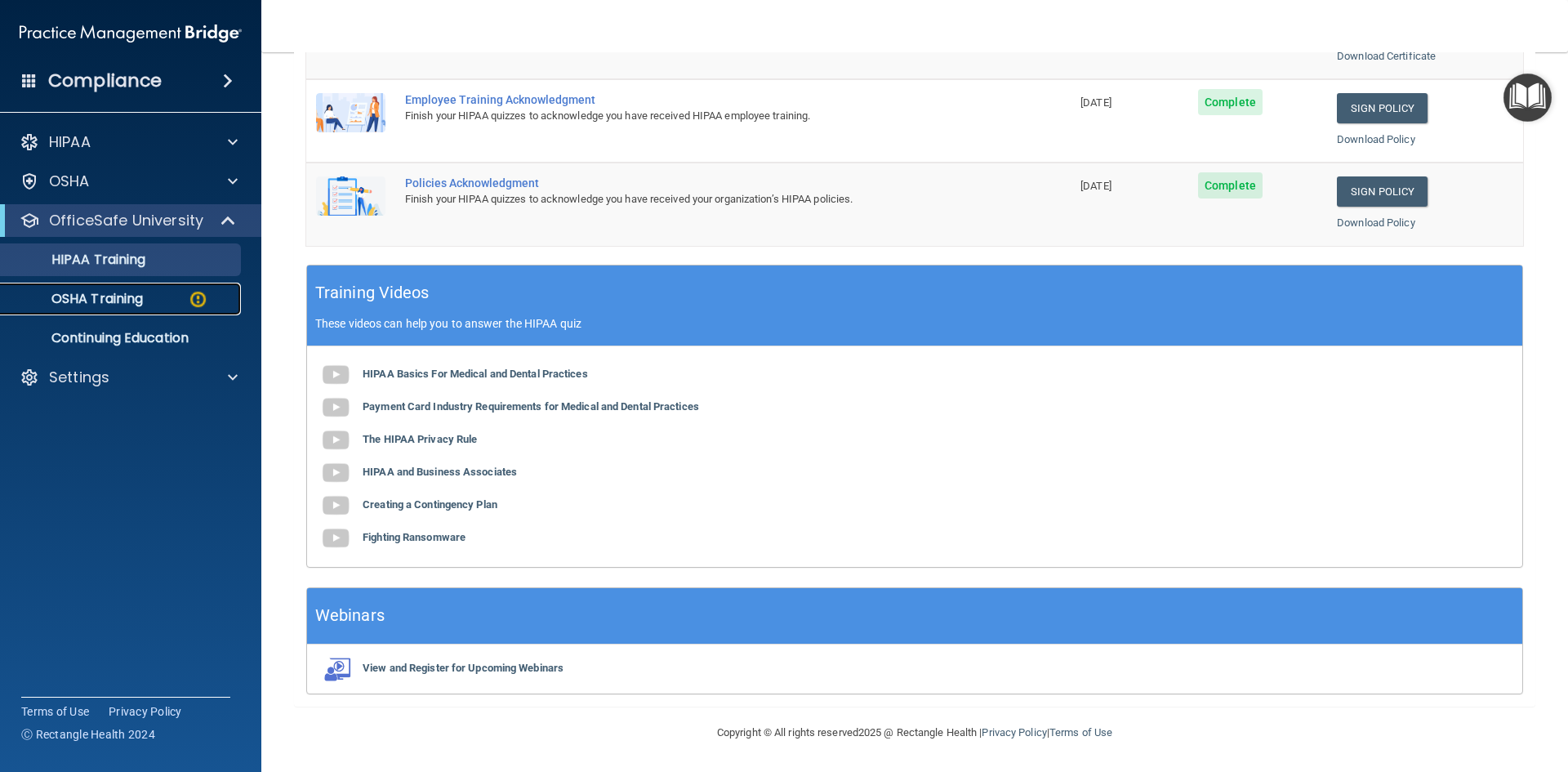
click at [129, 304] on p "OSHA Training" at bounding box center [77, 299] width 132 height 16
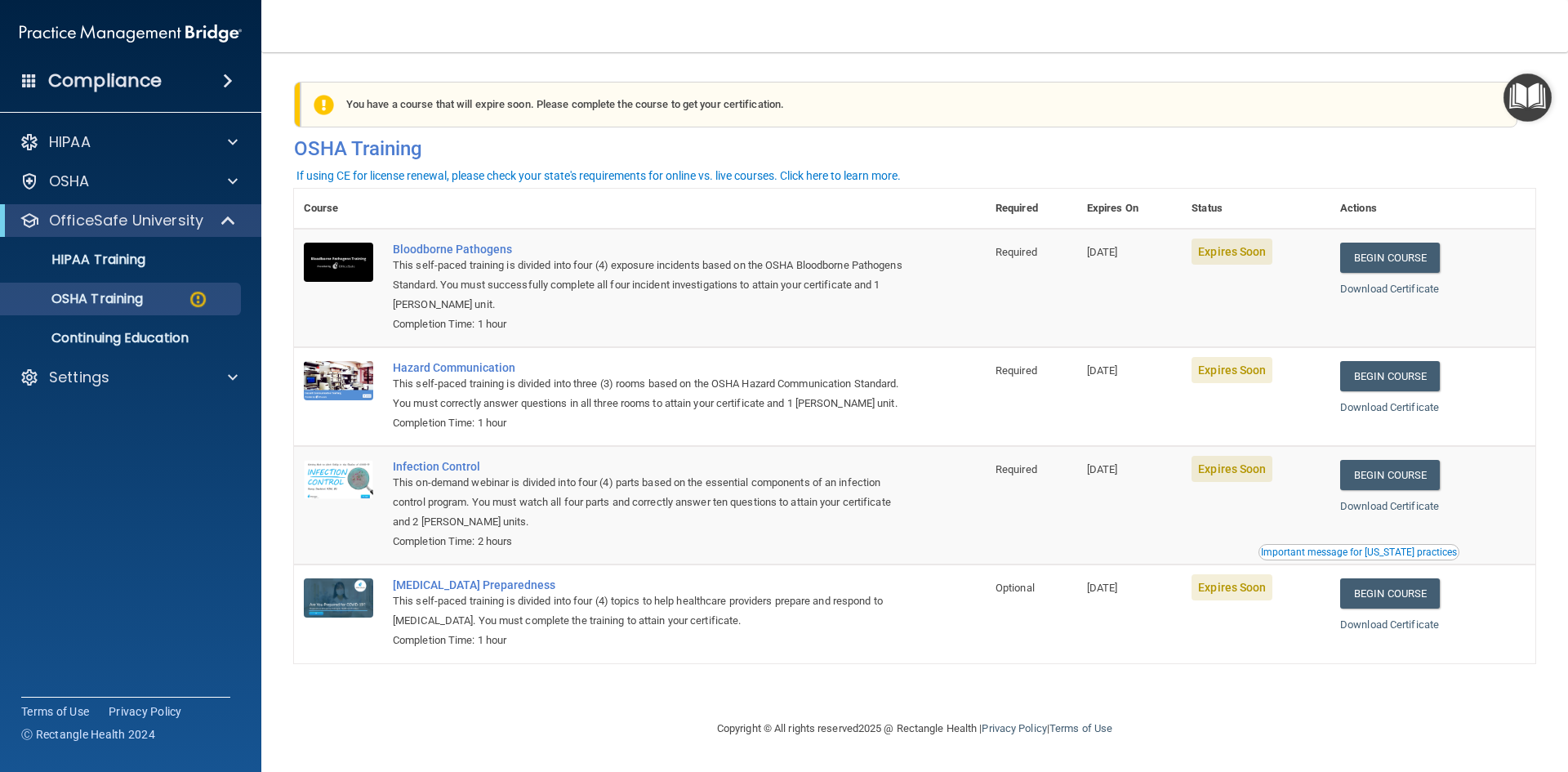
click at [108, 321] on ul "HIPAA Training OSHA Training Continuing Education" at bounding box center [131, 296] width 296 height 118
click at [114, 303] on p "OSHA Training" at bounding box center [77, 299] width 132 height 16
